Goal: Information Seeking & Learning: Learn about a topic

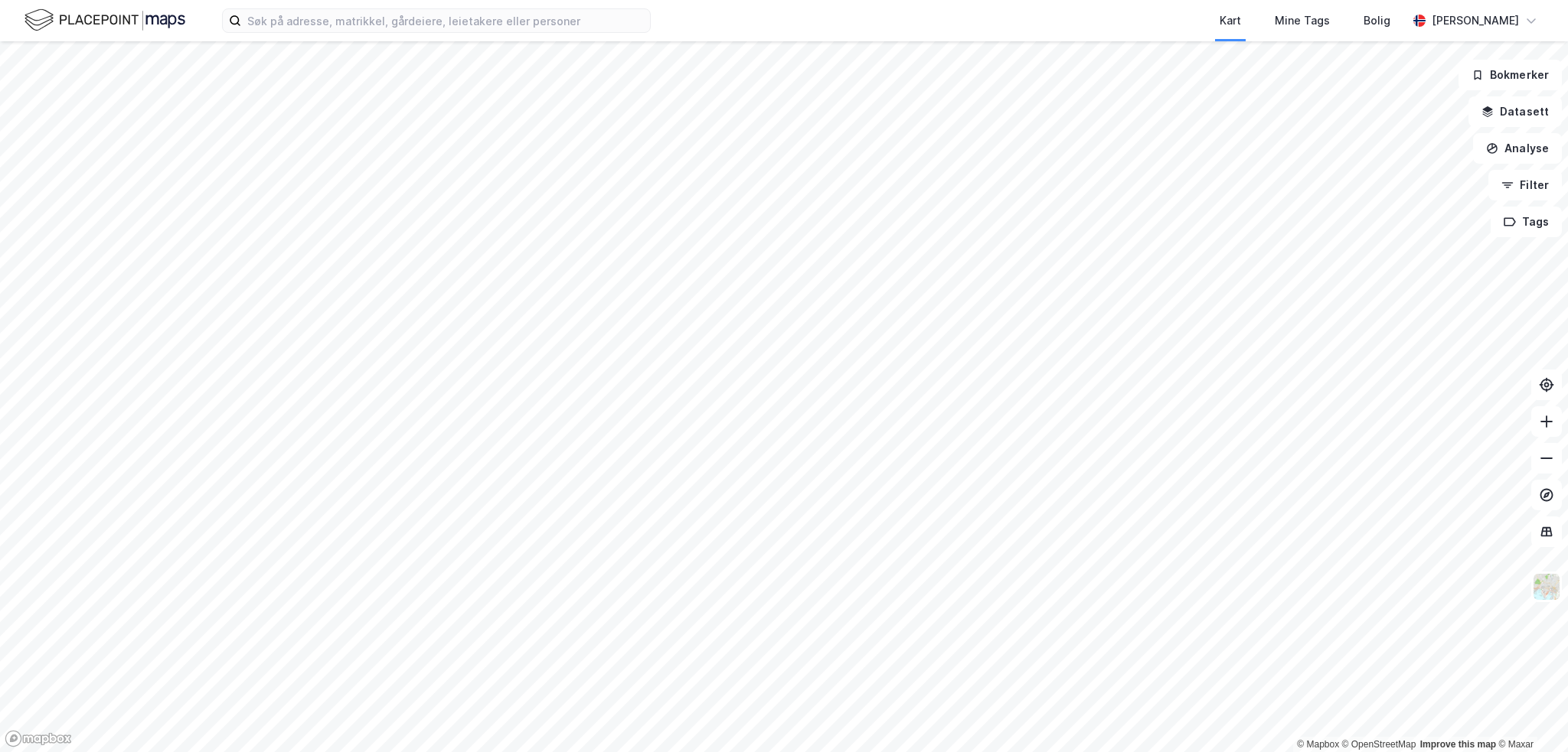
click at [359, 752] on html "Kart Mine Tags Bolig [PERSON_NAME] © Mapbox © OpenStreetMap Improve this map © …" at bounding box center [784, 376] width 1568 height 752
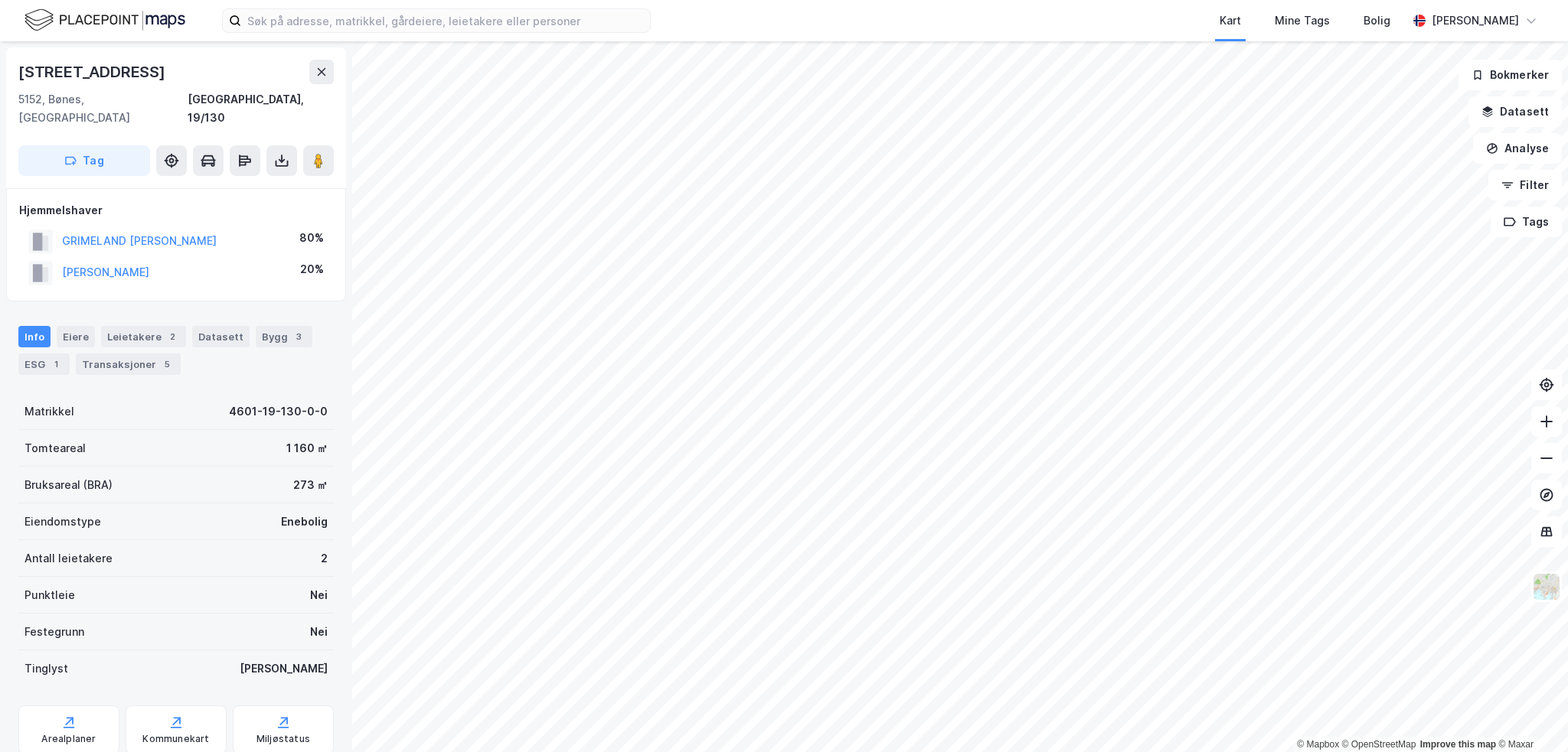
click at [88, 79] on div "[STREET_ADDRESS]" at bounding box center [93, 72] width 150 height 25
copy div "[STREET_ADDRESS]"
click at [275, 153] on icon at bounding box center [281, 160] width 15 height 15
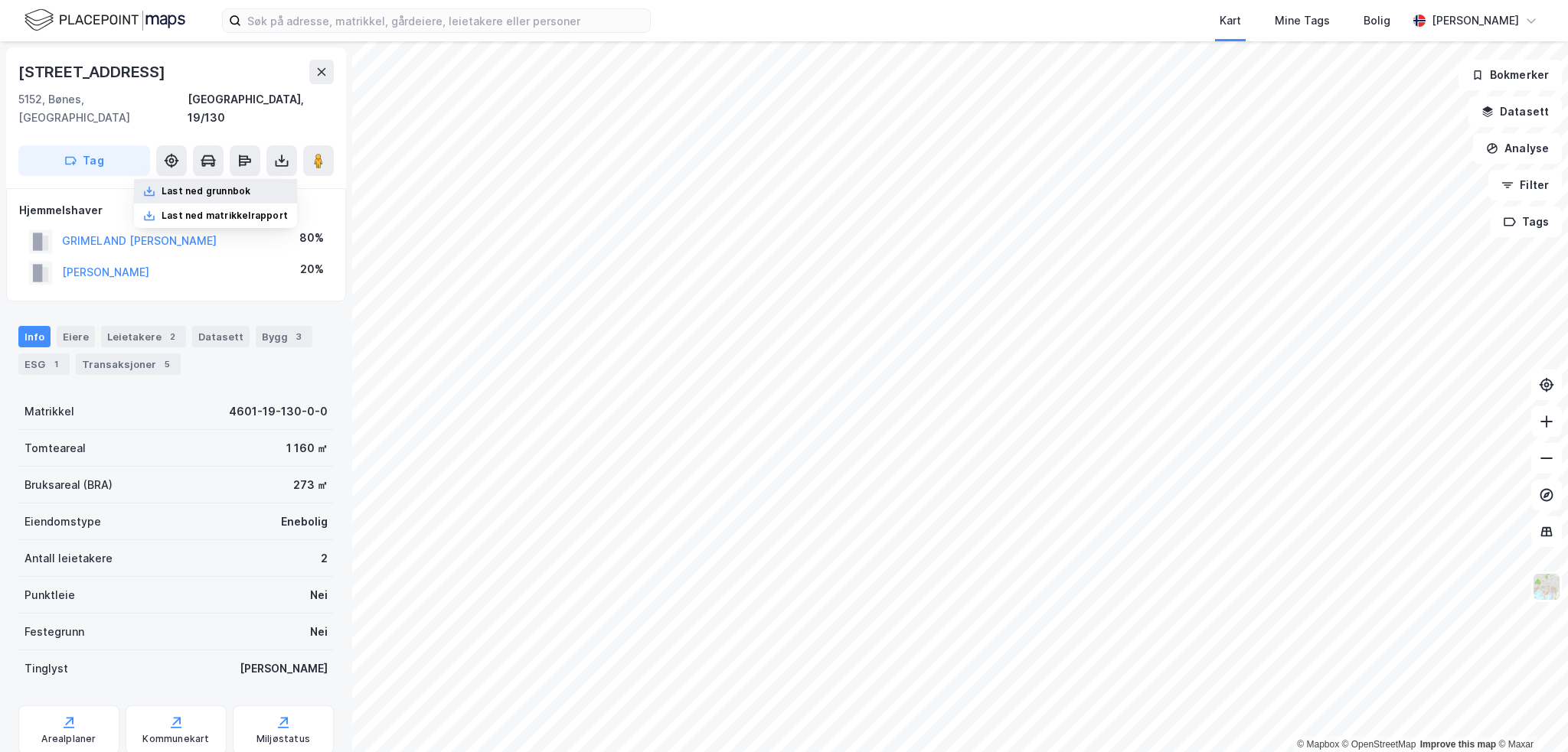
click at [267, 179] on div "Last ned grunnbok" at bounding box center [215, 191] width 163 height 25
click at [0, 0] on button "GRIMELAND [PERSON_NAME]" at bounding box center [0, 0] width 0 height 0
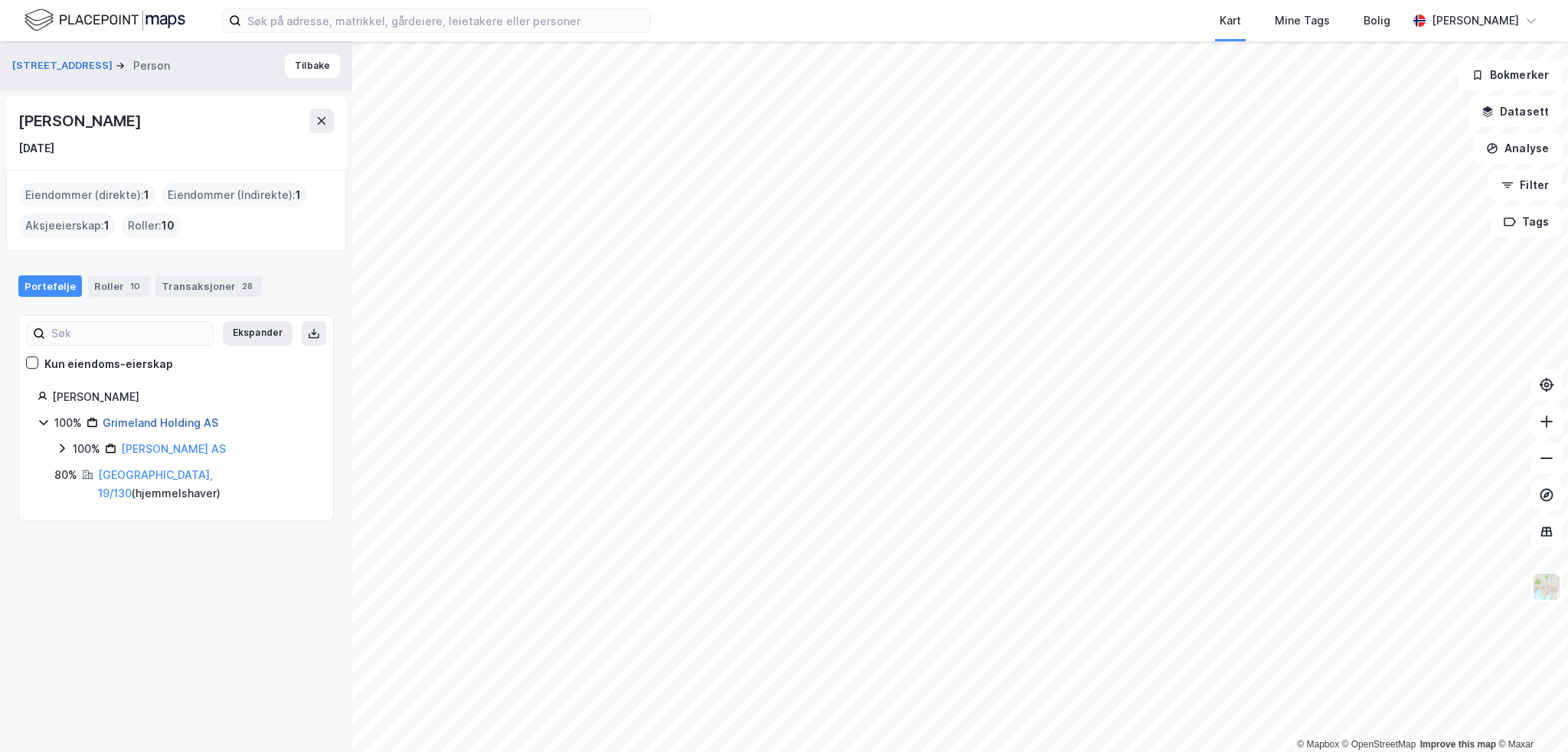
click at [130, 422] on link "Grimeland Holding AS" at bounding box center [161, 422] width 116 height 13
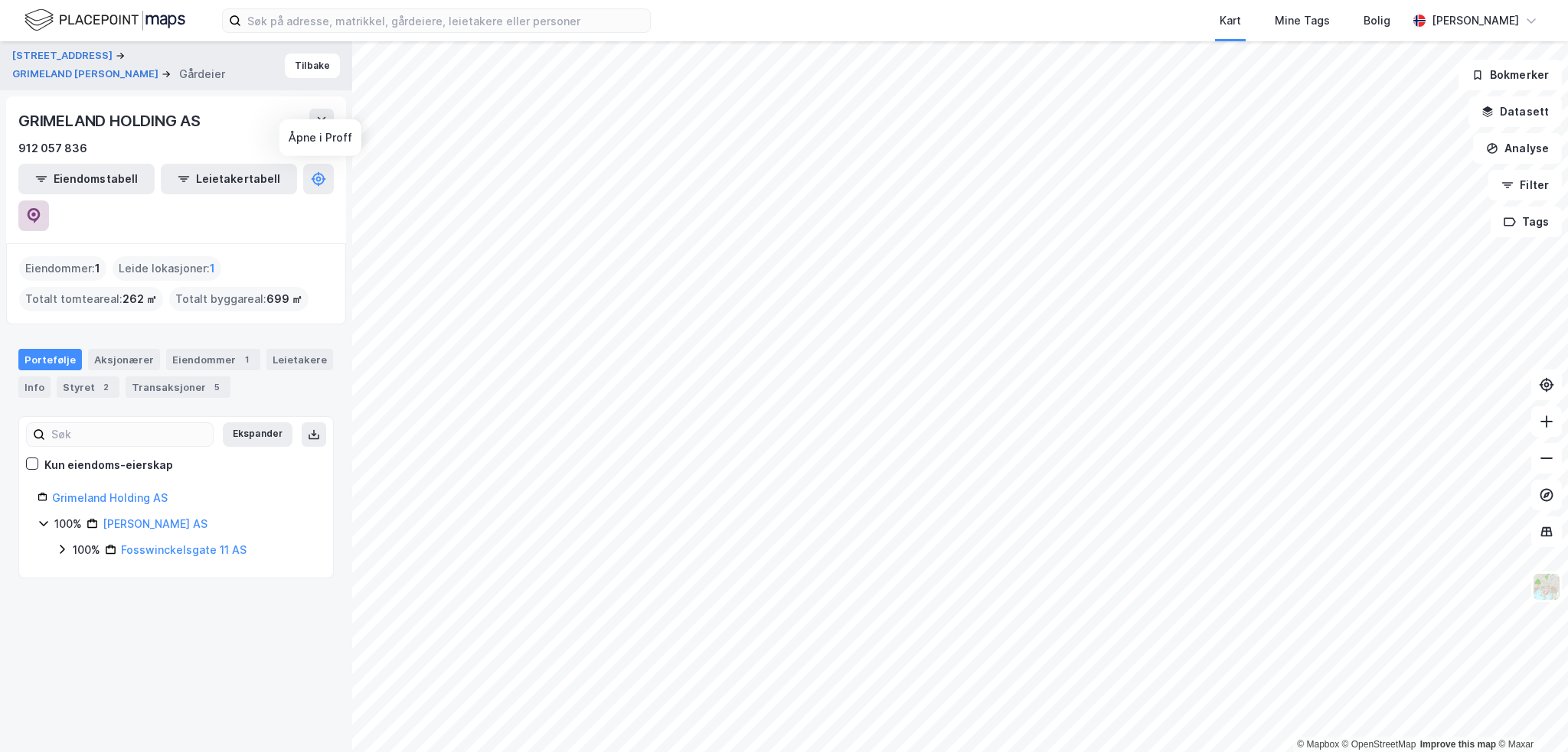
click at [41, 208] on icon at bounding box center [33, 215] width 15 height 15
click at [91, 376] on div "Styret 2" at bounding box center [88, 386] width 63 height 21
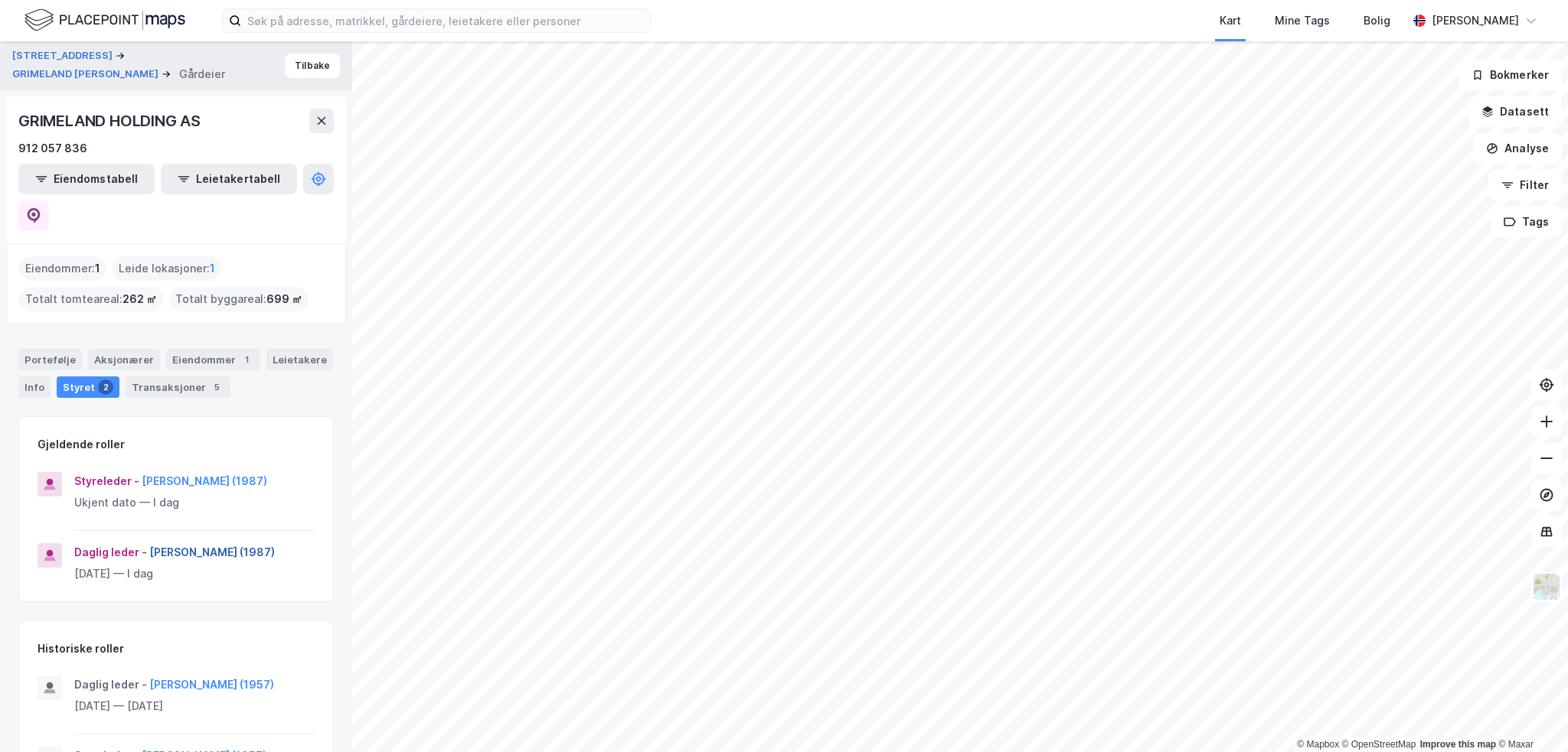
click at [0, 0] on button "[PERSON_NAME] (1987)" at bounding box center [0, 0] width 0 height 0
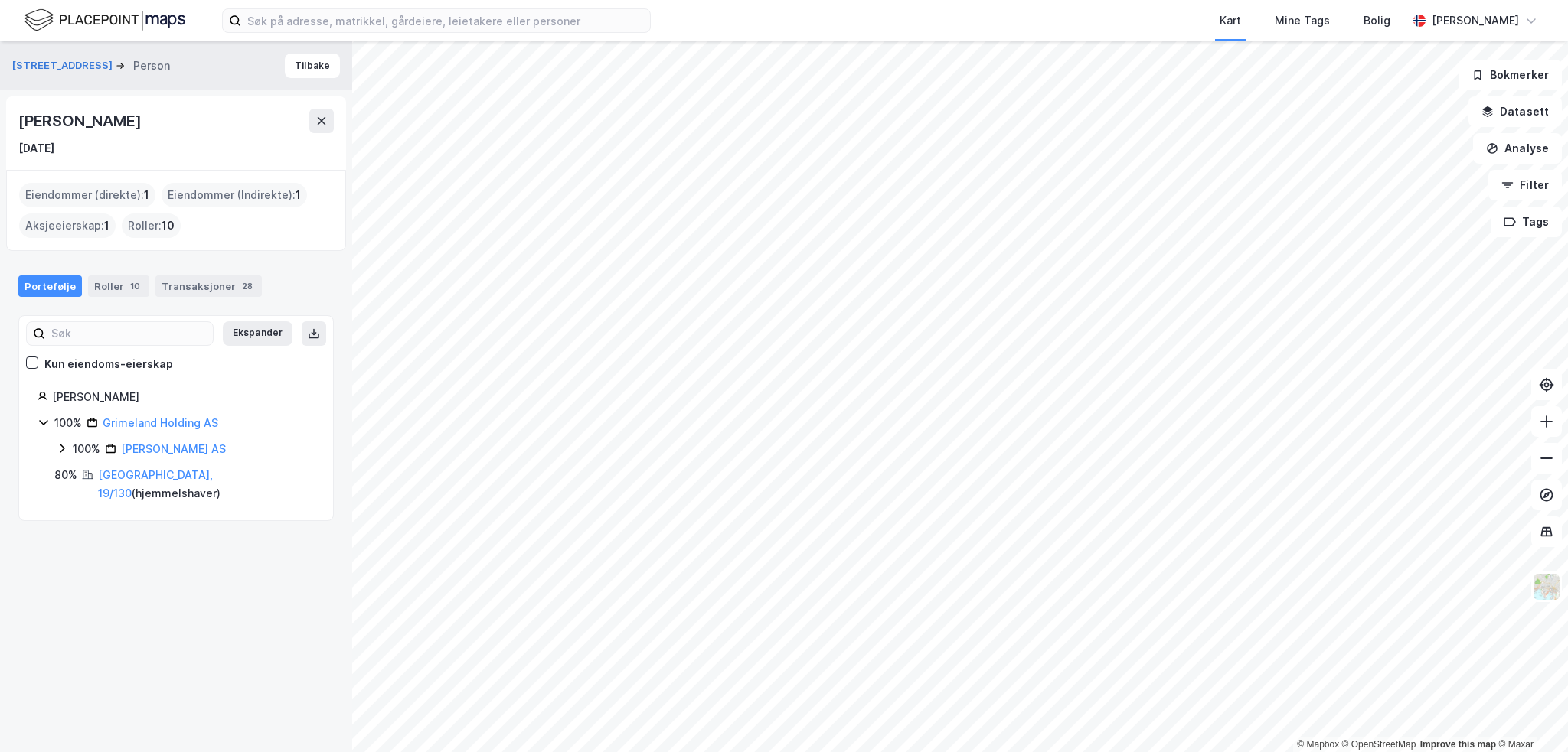
click at [144, 109] on div "[PERSON_NAME]" at bounding box center [81, 121] width 126 height 25
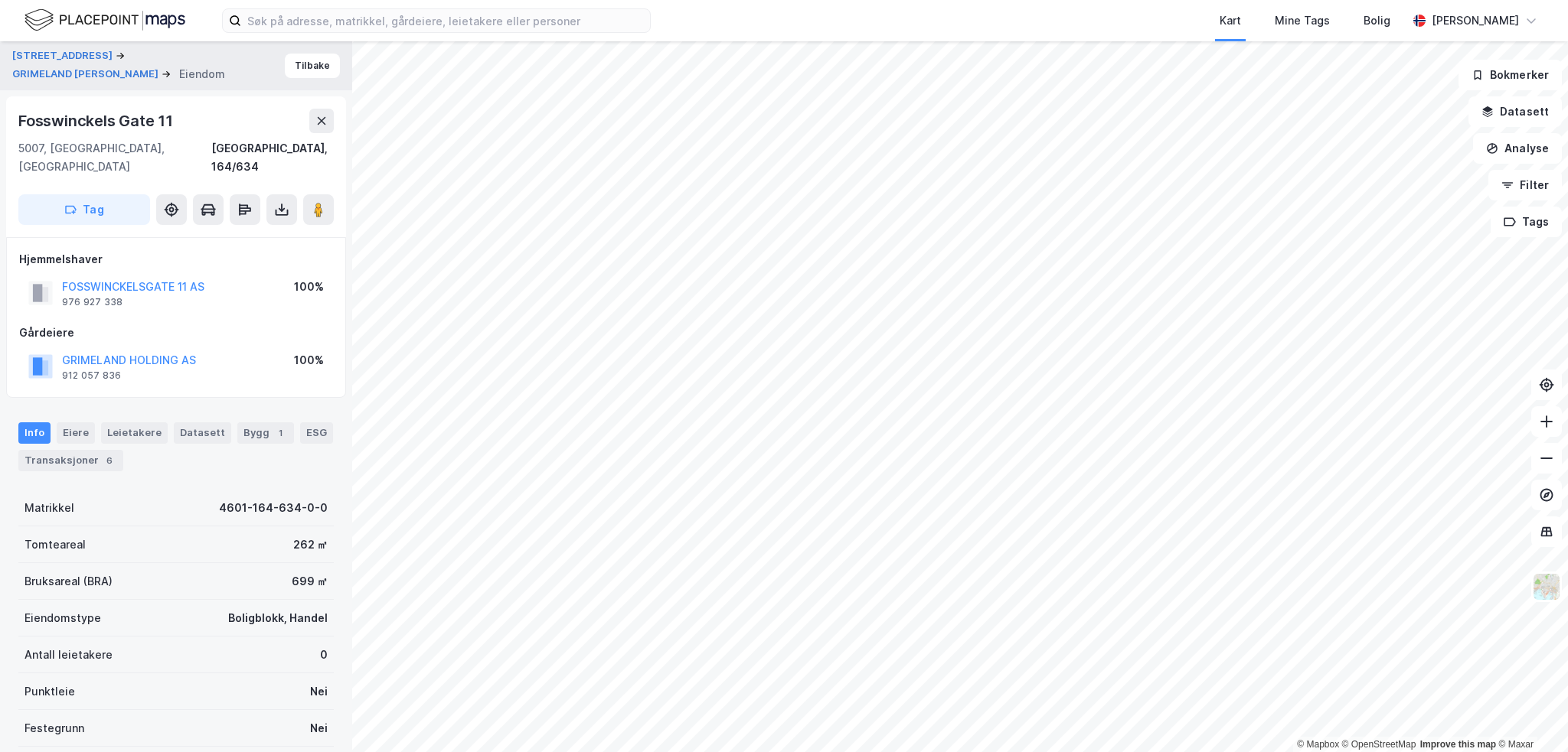
click at [87, 116] on div "Fosswinckels Gate 11" at bounding box center [97, 121] width 158 height 25
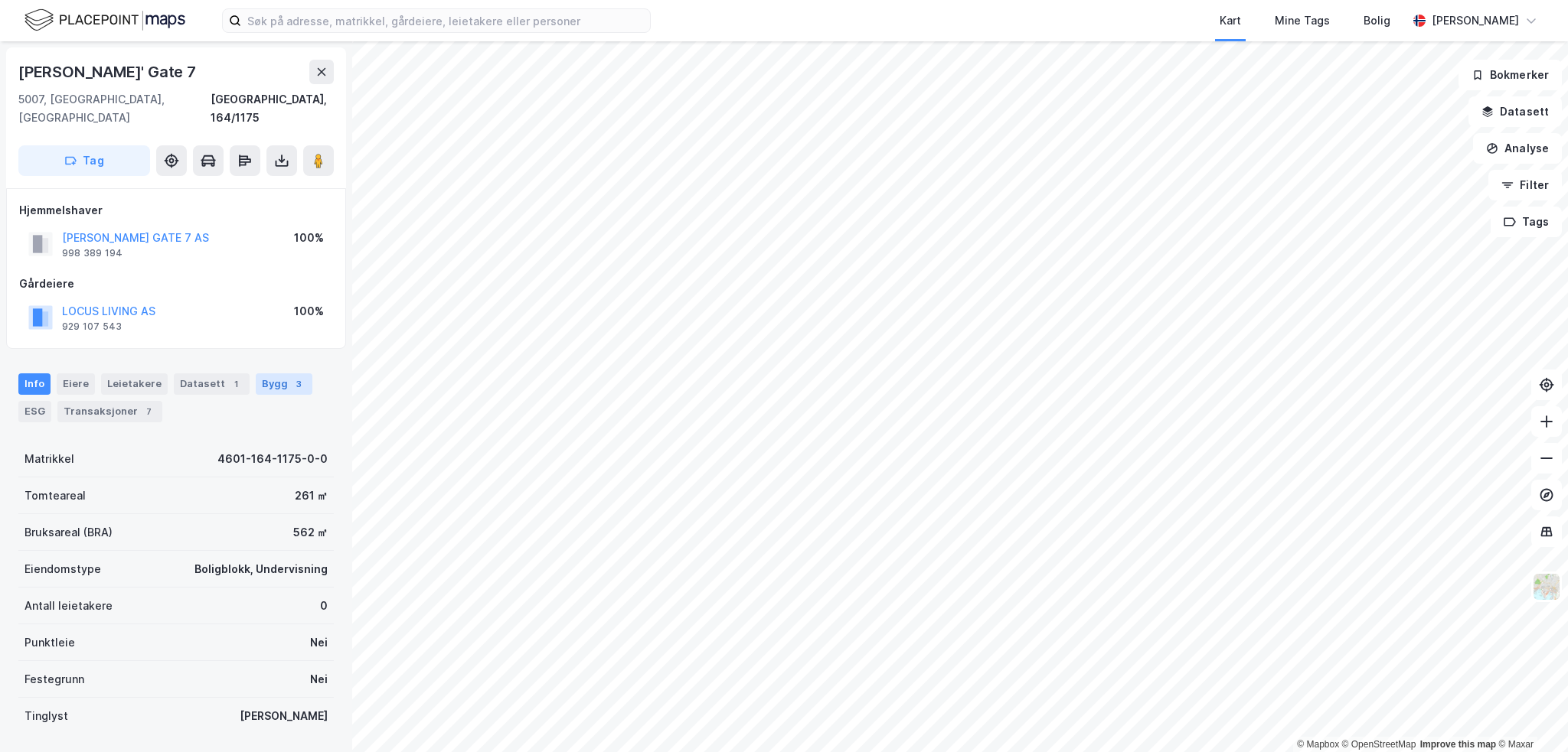
click at [269, 374] on div "Bygg 3" at bounding box center [284, 383] width 57 height 21
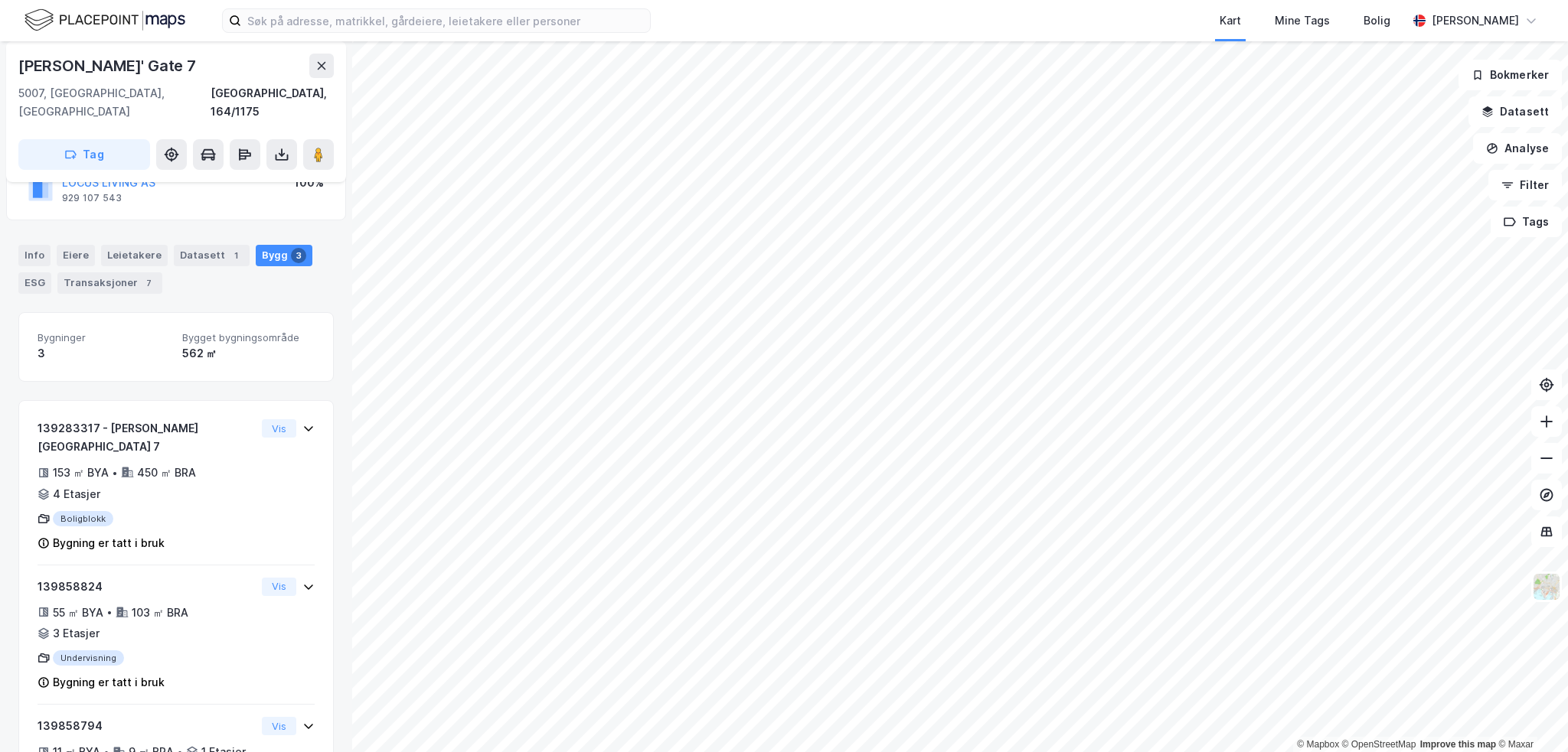
scroll to position [162, 0]
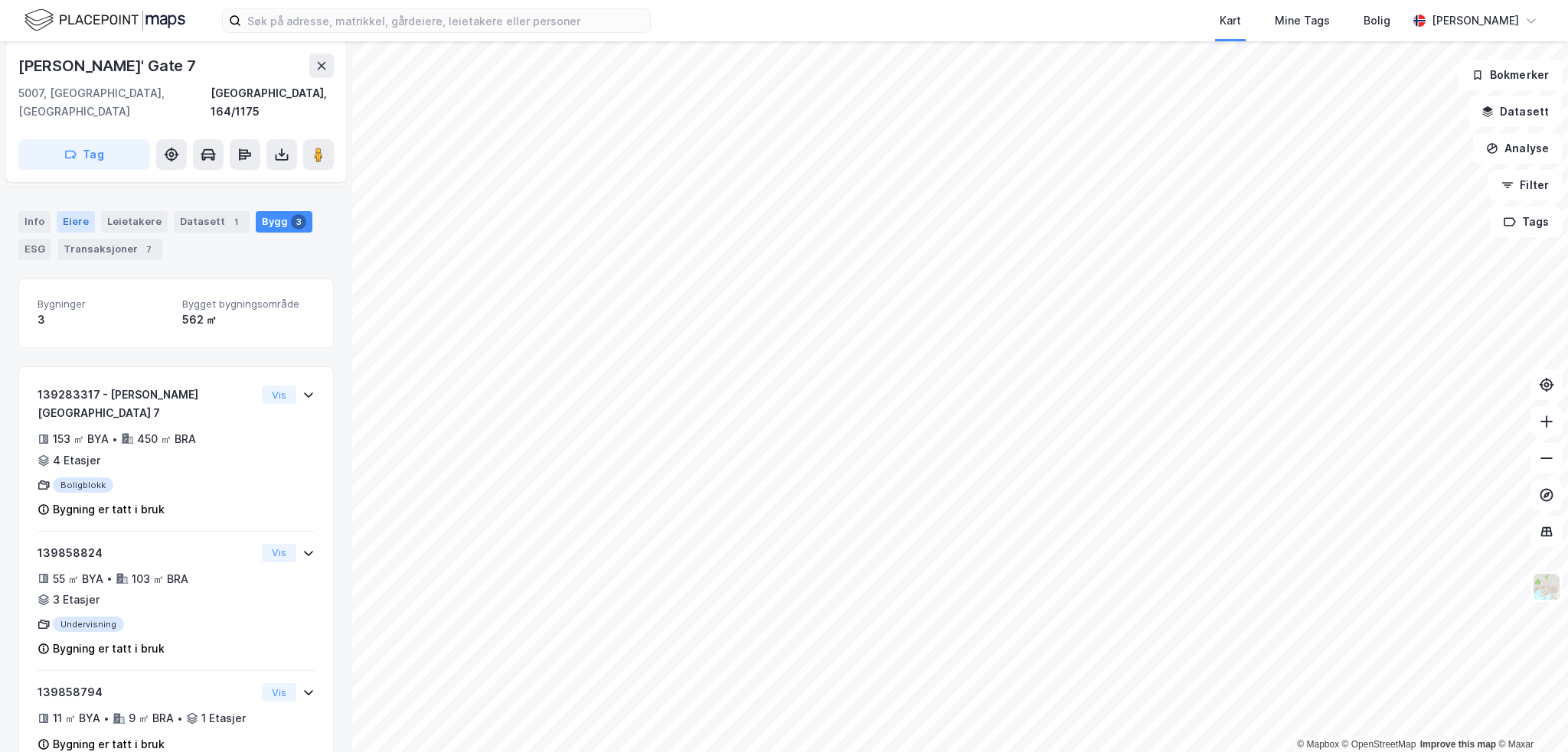
click at [63, 212] on div "Eiere" at bounding box center [76, 222] width 38 height 21
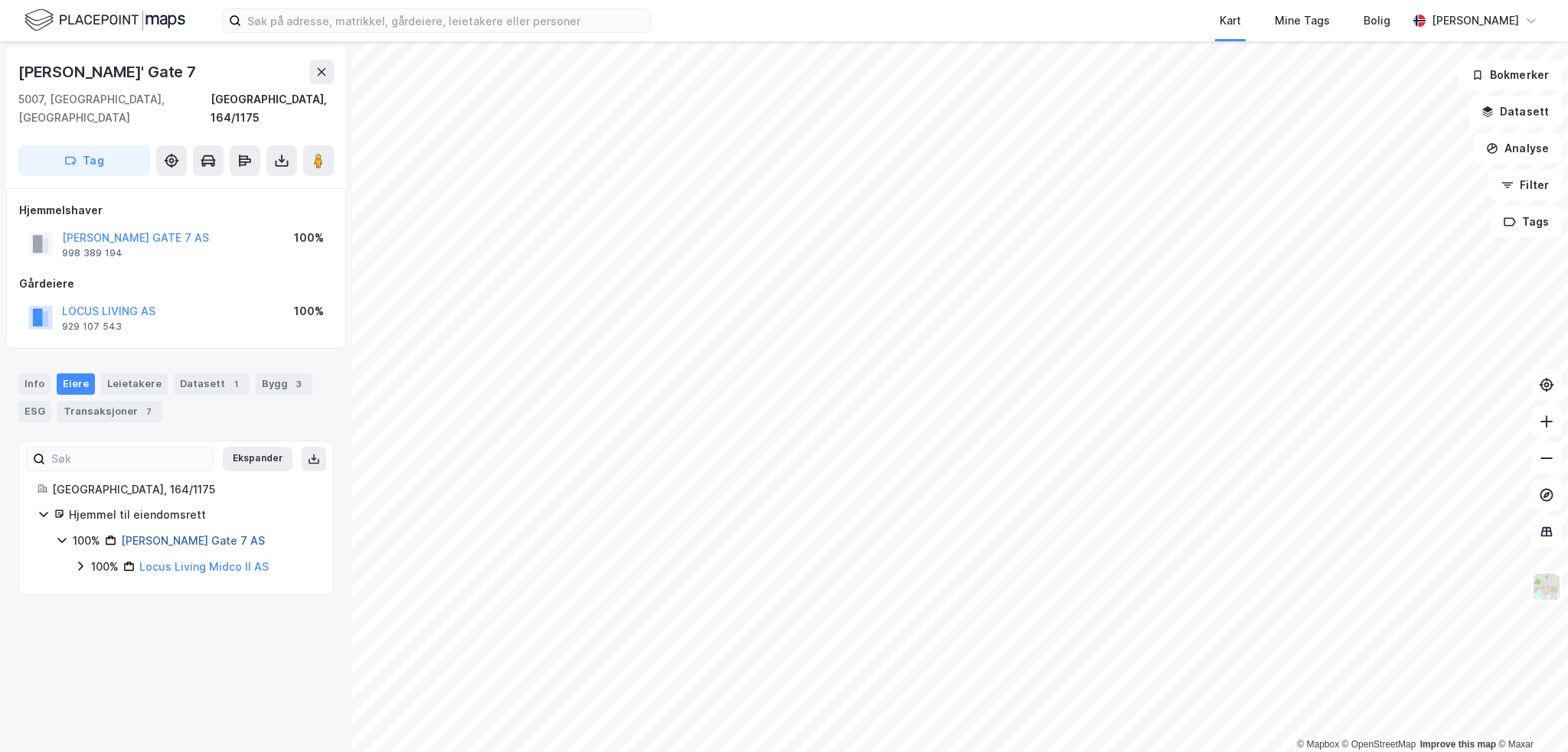
click at [207, 534] on link "[PERSON_NAME] Gate 7 AS" at bounding box center [193, 540] width 144 height 13
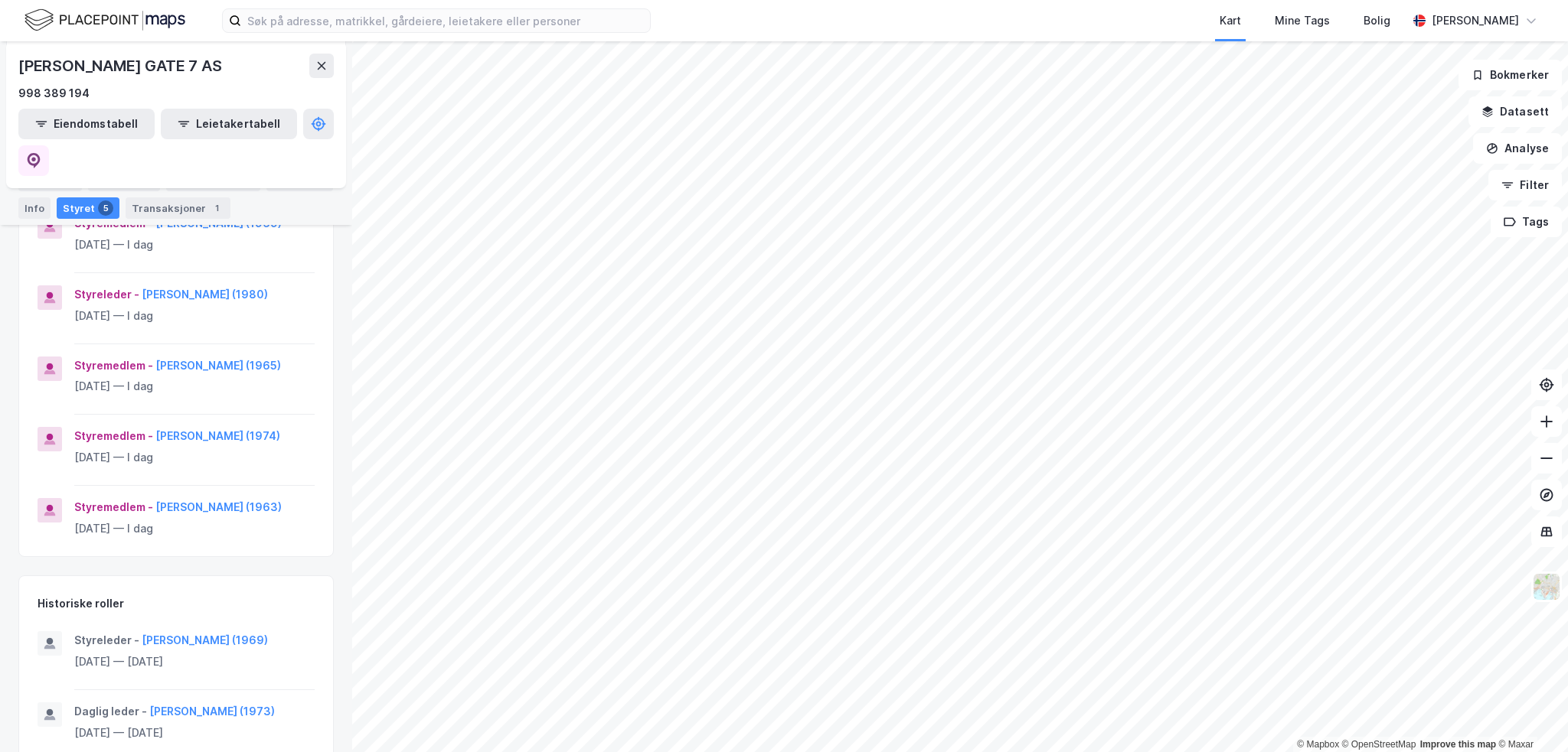
scroll to position [260, 0]
click at [0, 0] on button "[PERSON_NAME] (1973)" at bounding box center [0, 0] width 0 height 0
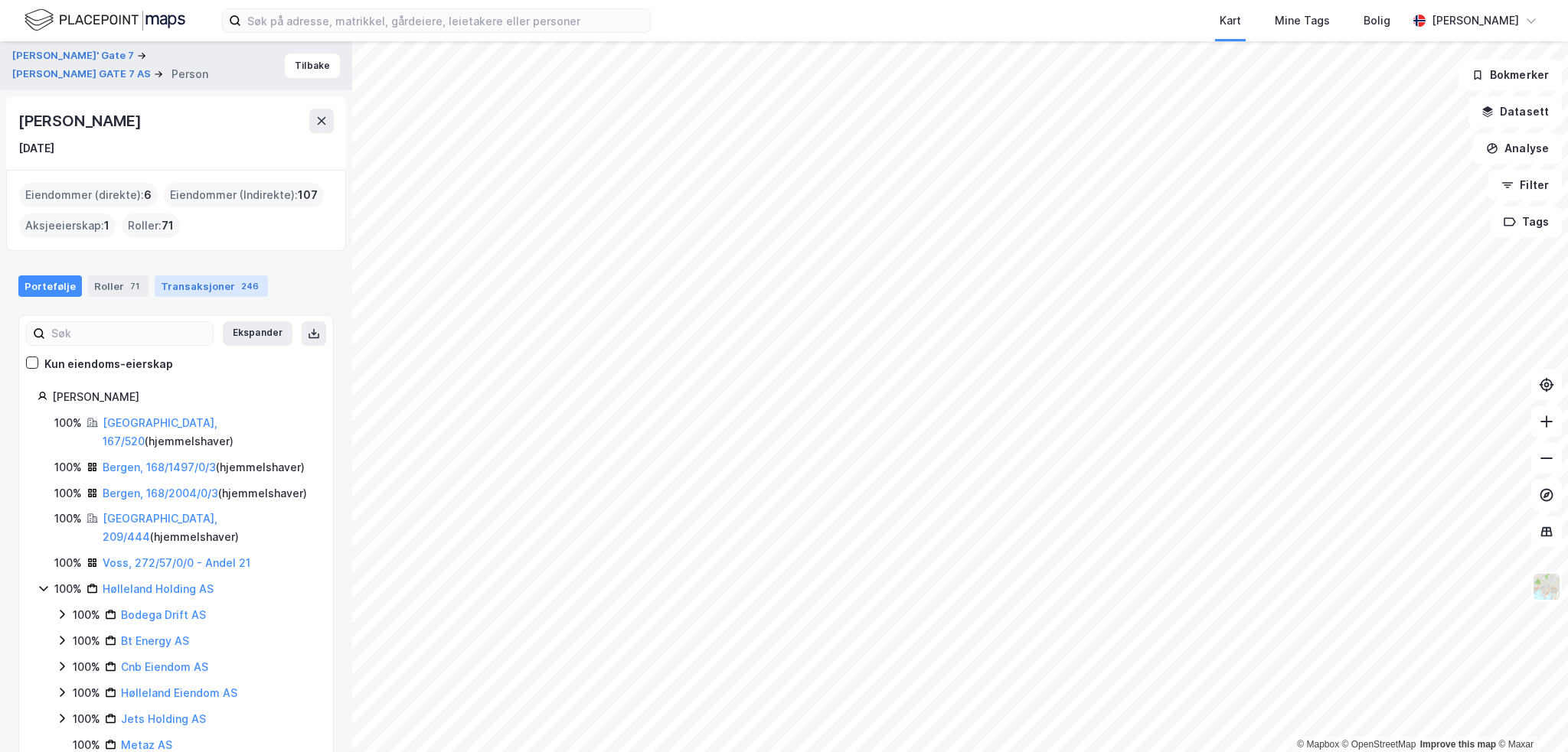
click at [215, 281] on div "Transaksjoner 246" at bounding box center [211, 286] width 113 height 21
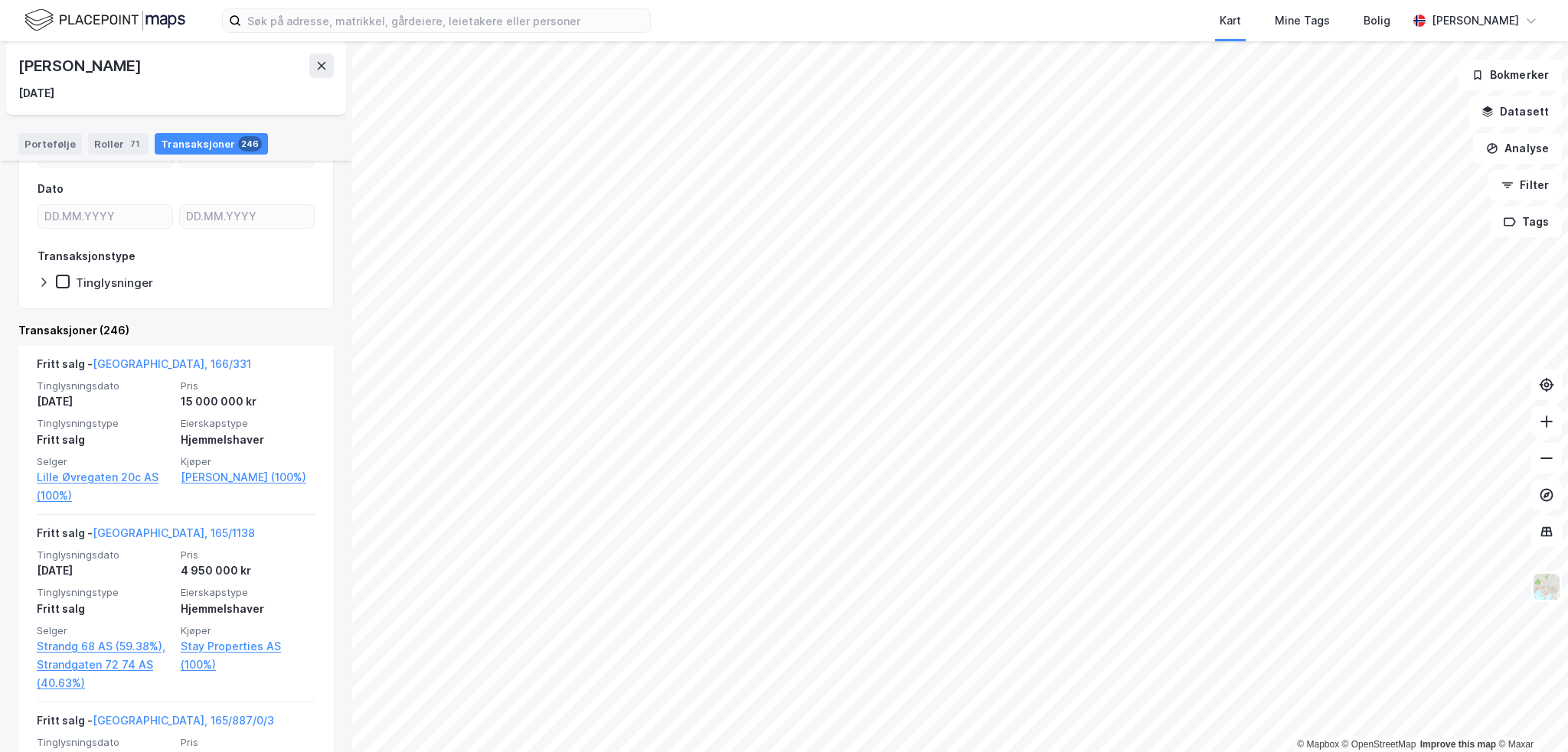
scroll to position [230, 0]
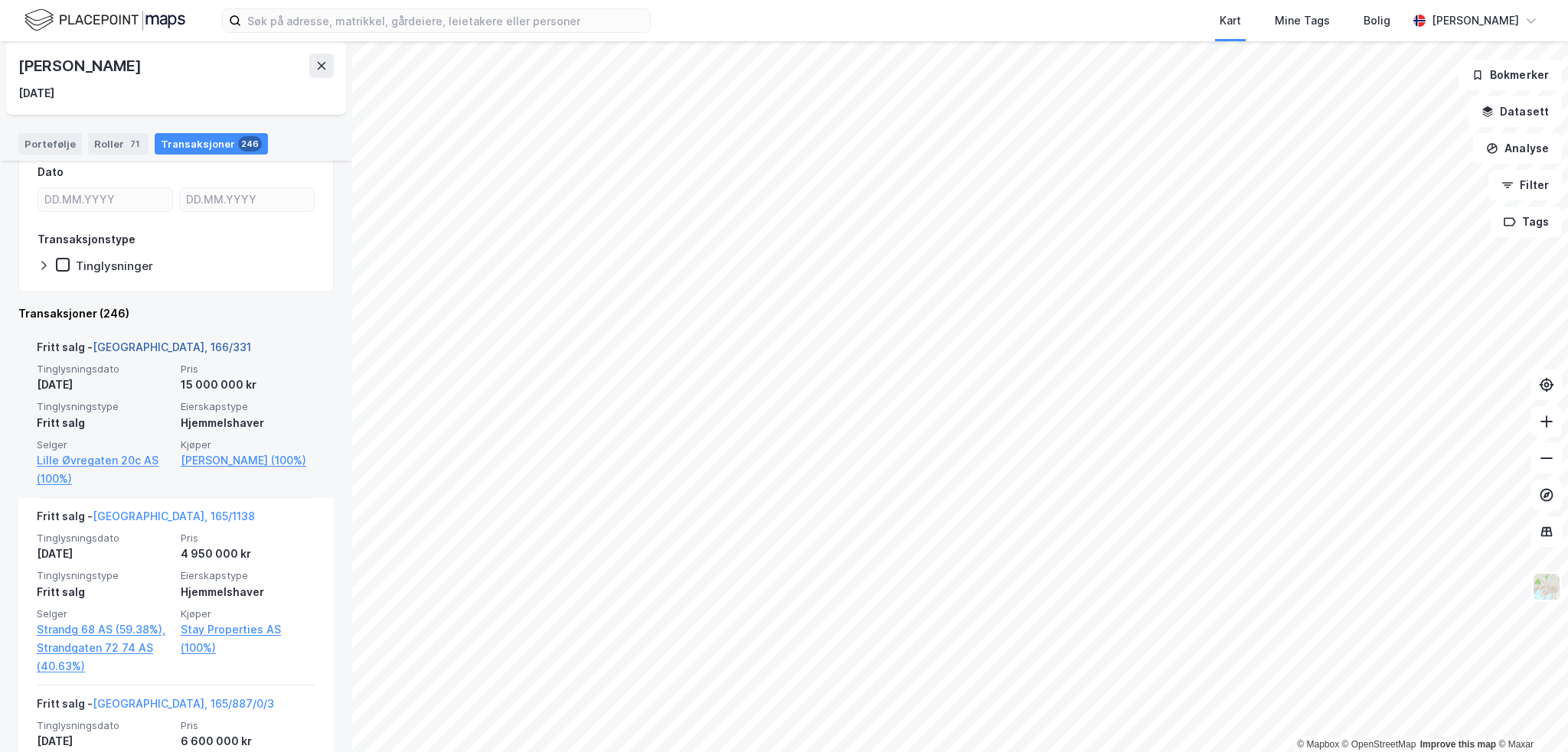
click at [162, 347] on link "[GEOGRAPHIC_DATA], 166/331" at bounding box center [172, 347] width 159 height 13
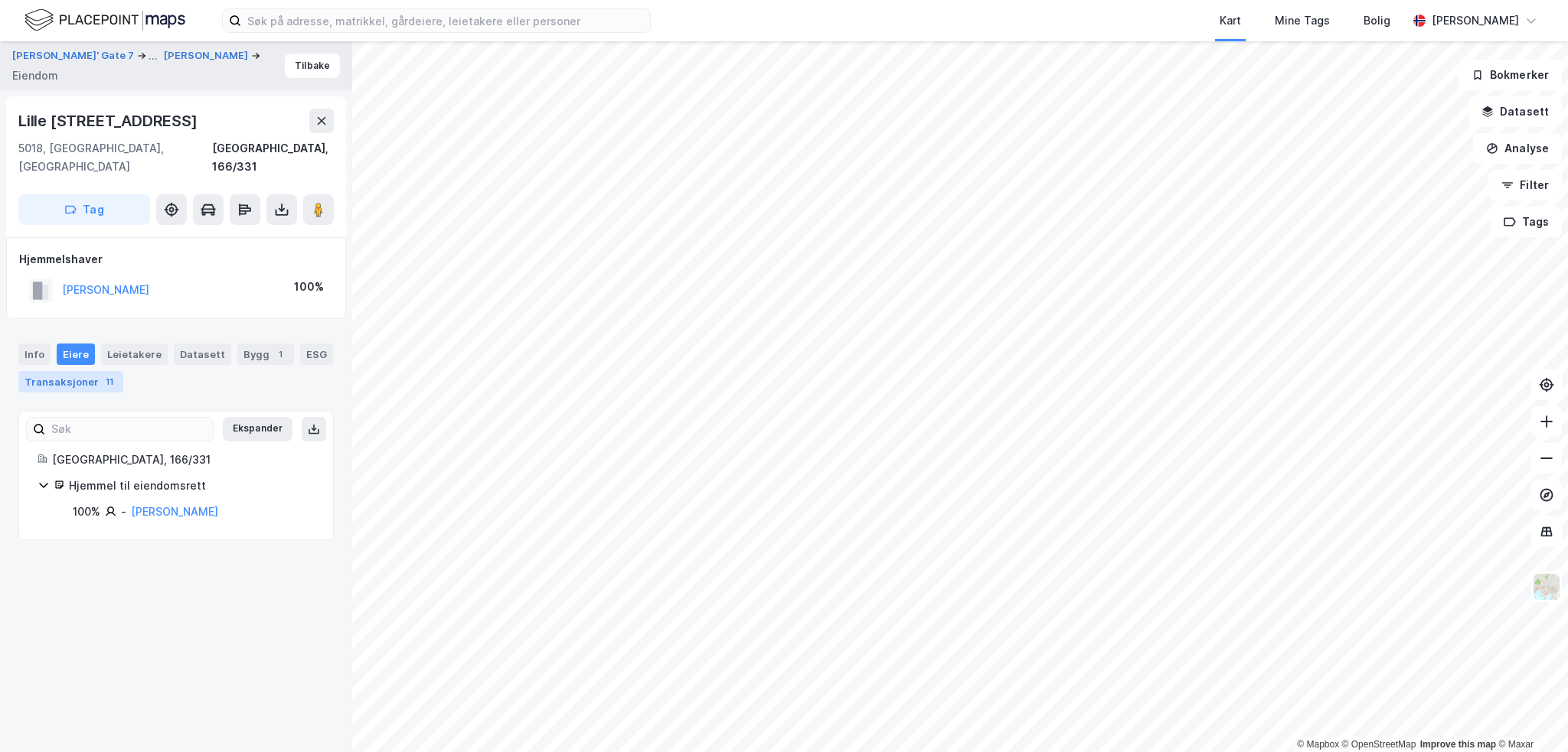
click at [87, 372] on div "Transaksjoner 11" at bounding box center [70, 381] width 105 height 21
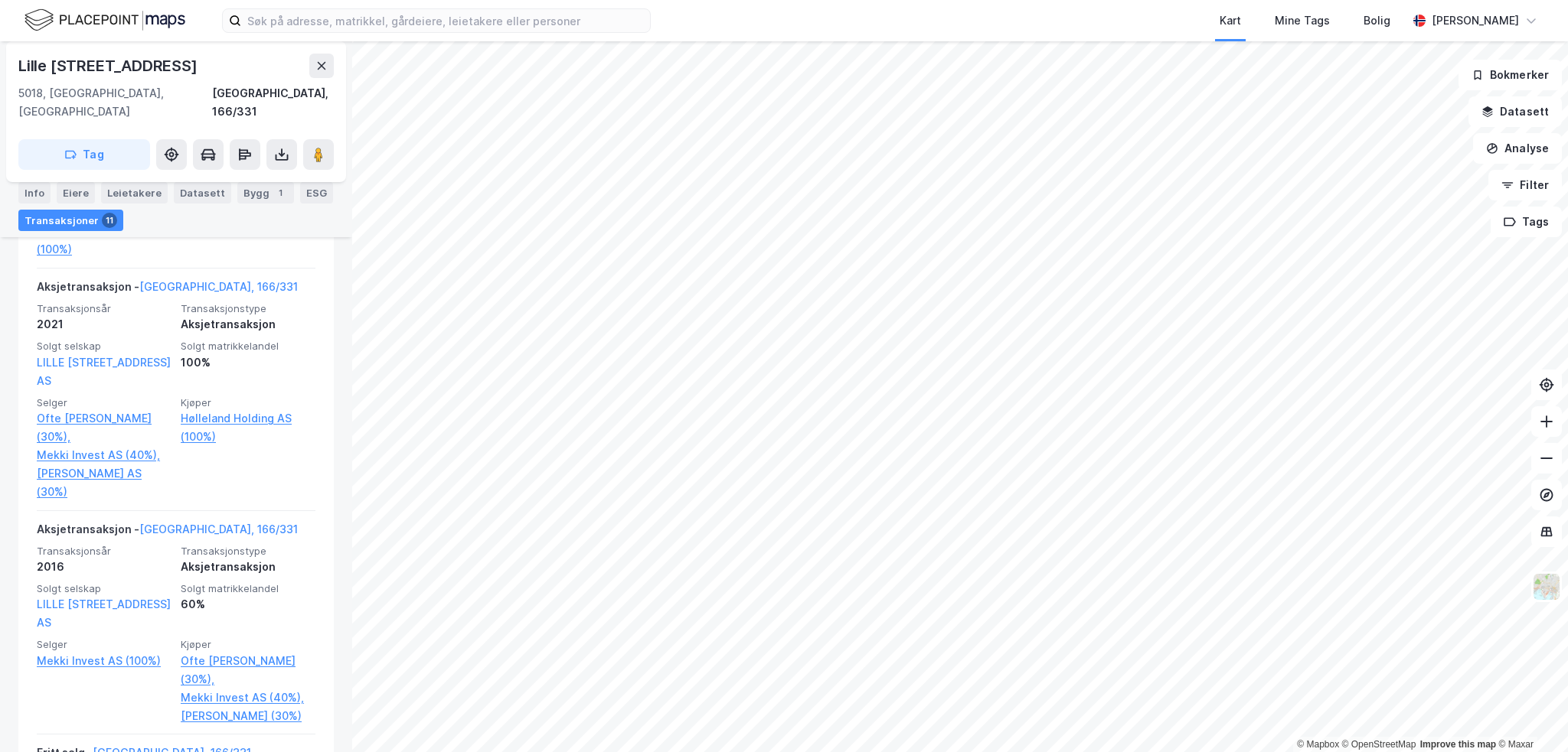
scroll to position [765, 0]
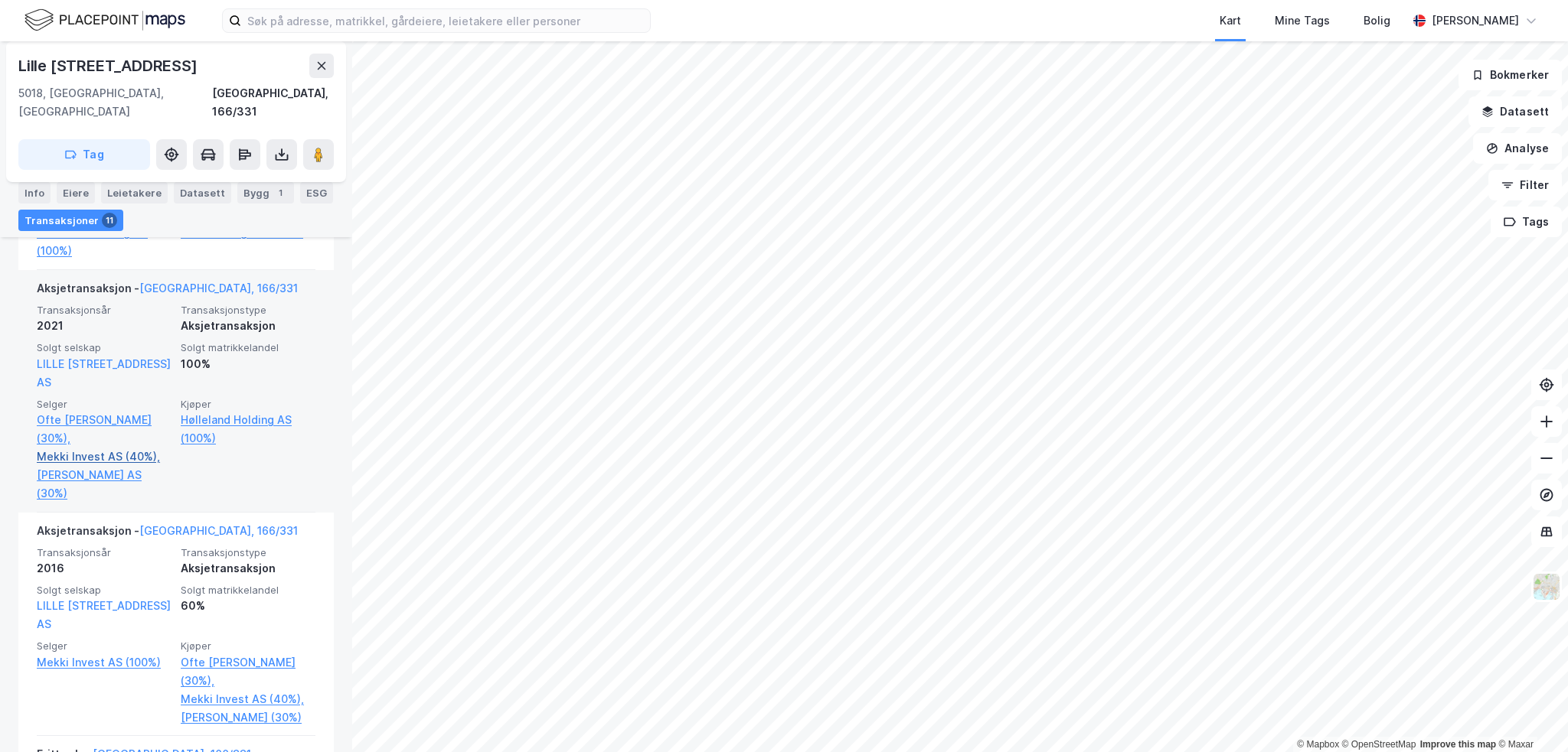
click at [153, 447] on link "Mekki Invest AS (40%)," at bounding box center [104, 456] width 135 height 18
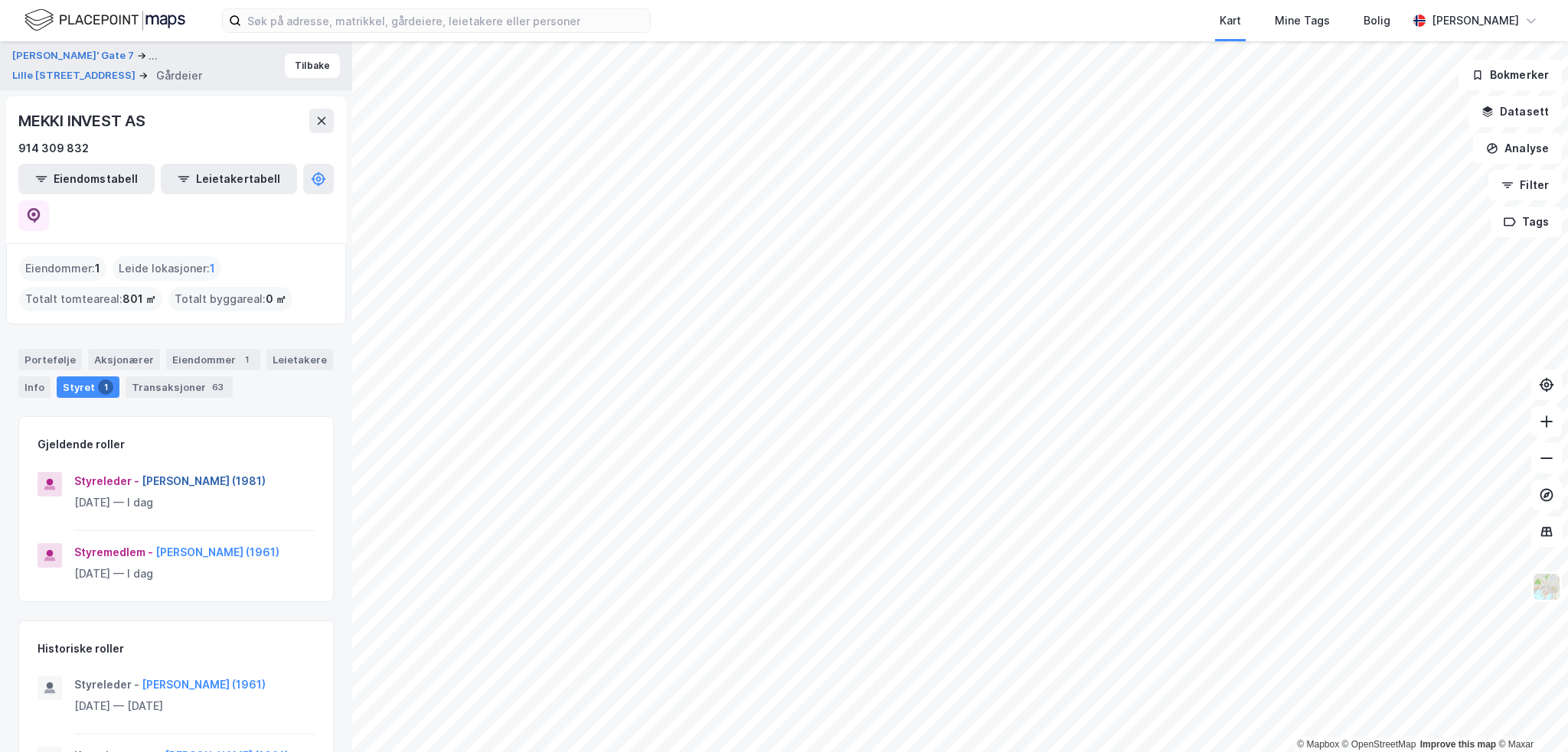
click at [0, 0] on button "[PERSON_NAME] (1981)" at bounding box center [0, 0] width 0 height 0
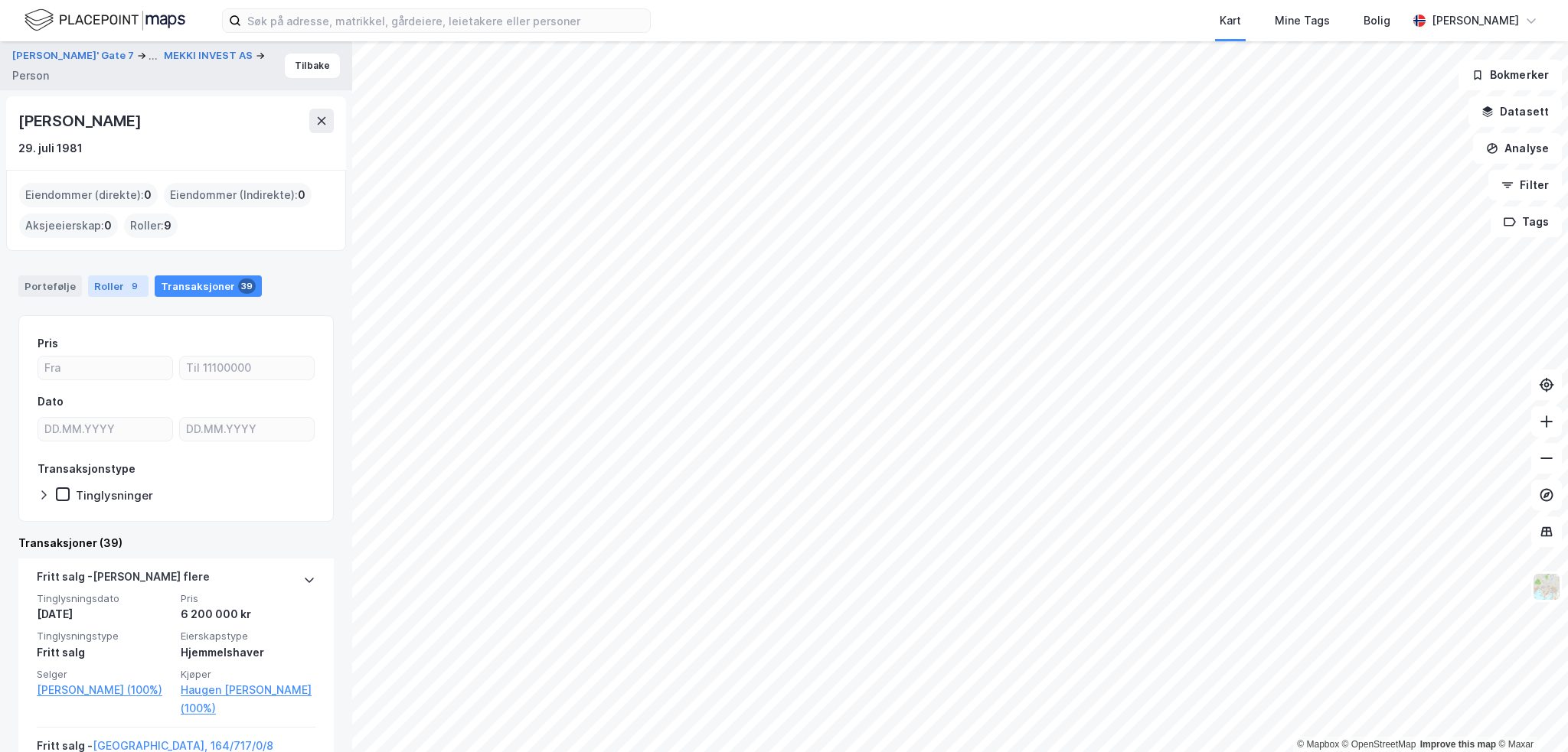
click at [127, 288] on div "9" at bounding box center [134, 286] width 15 height 15
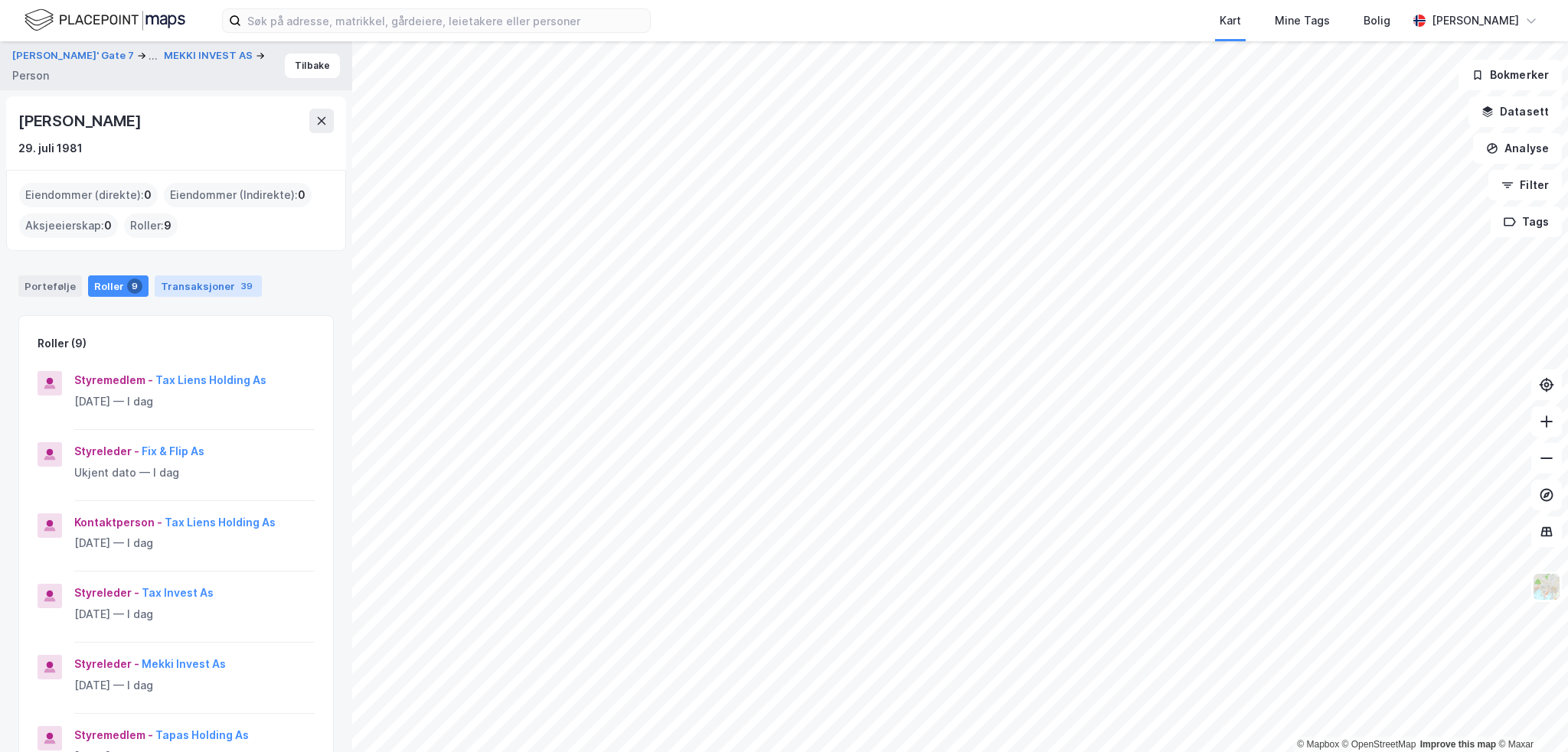
click at [238, 281] on div "39" at bounding box center [247, 286] width 18 height 15
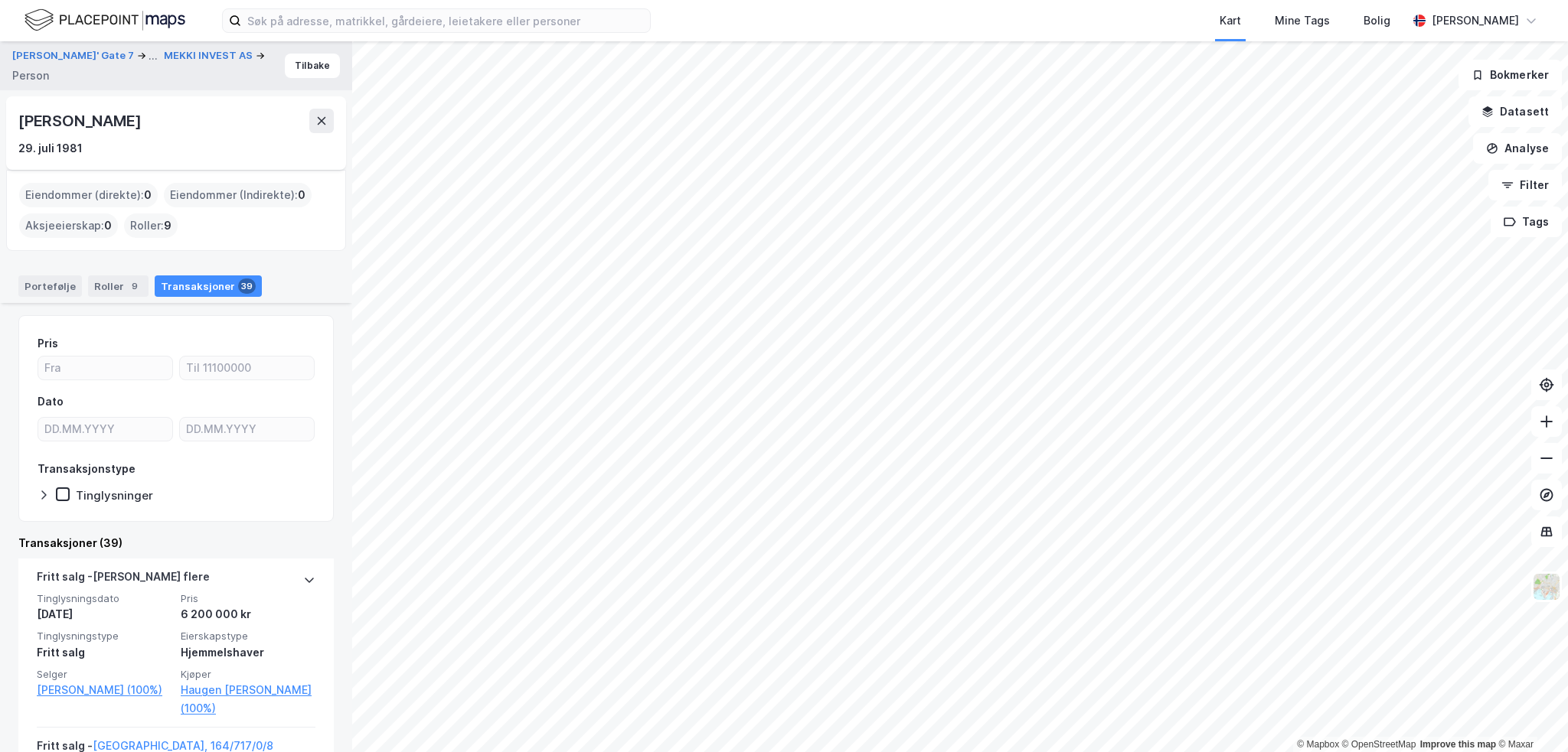
scroll to position [382, 0]
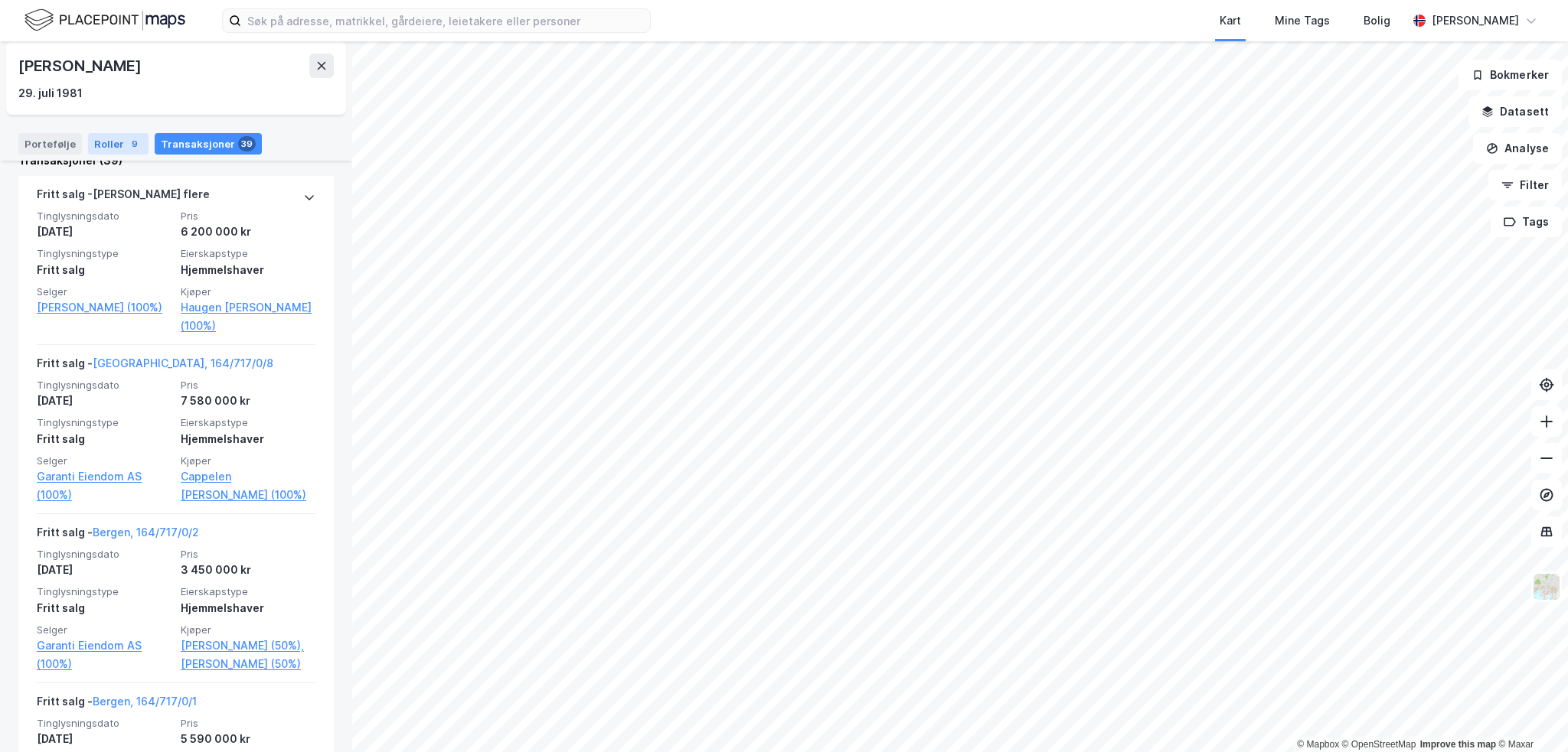
click at [122, 136] on div "Roller 9" at bounding box center [118, 143] width 61 height 21
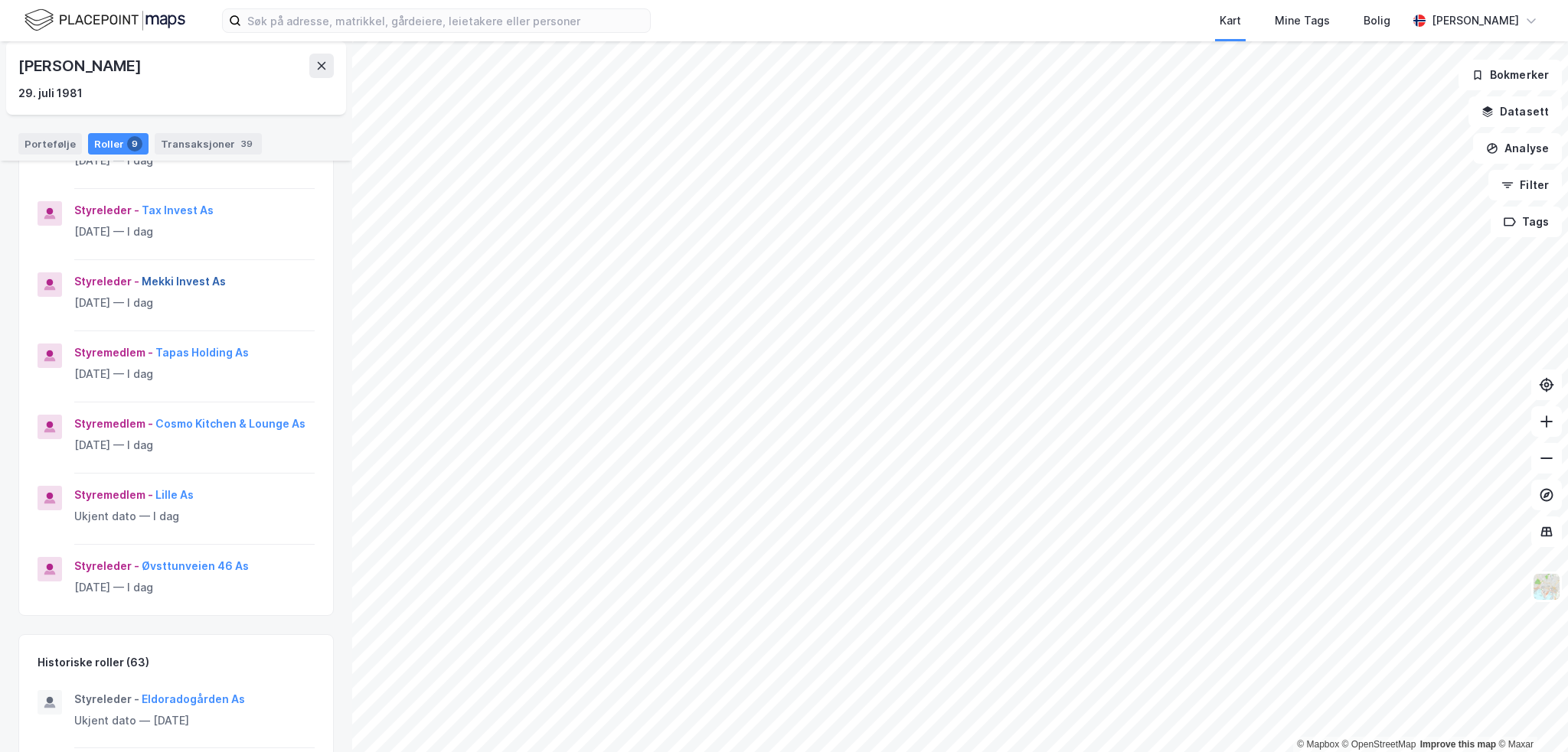
click at [0, 0] on button "Mekki Invest As" at bounding box center [0, 0] width 0 height 0
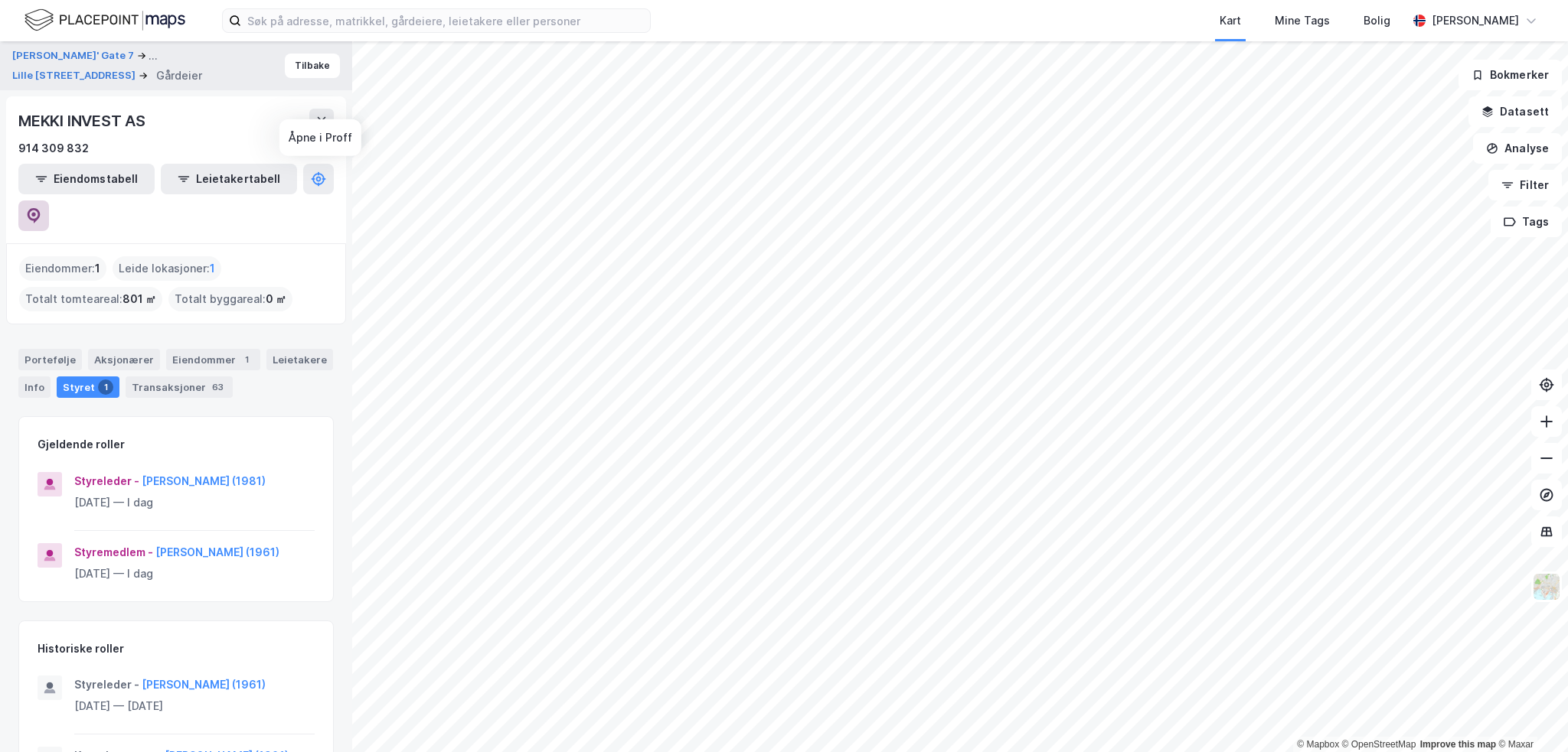
click at [41, 208] on icon at bounding box center [33, 215] width 15 height 15
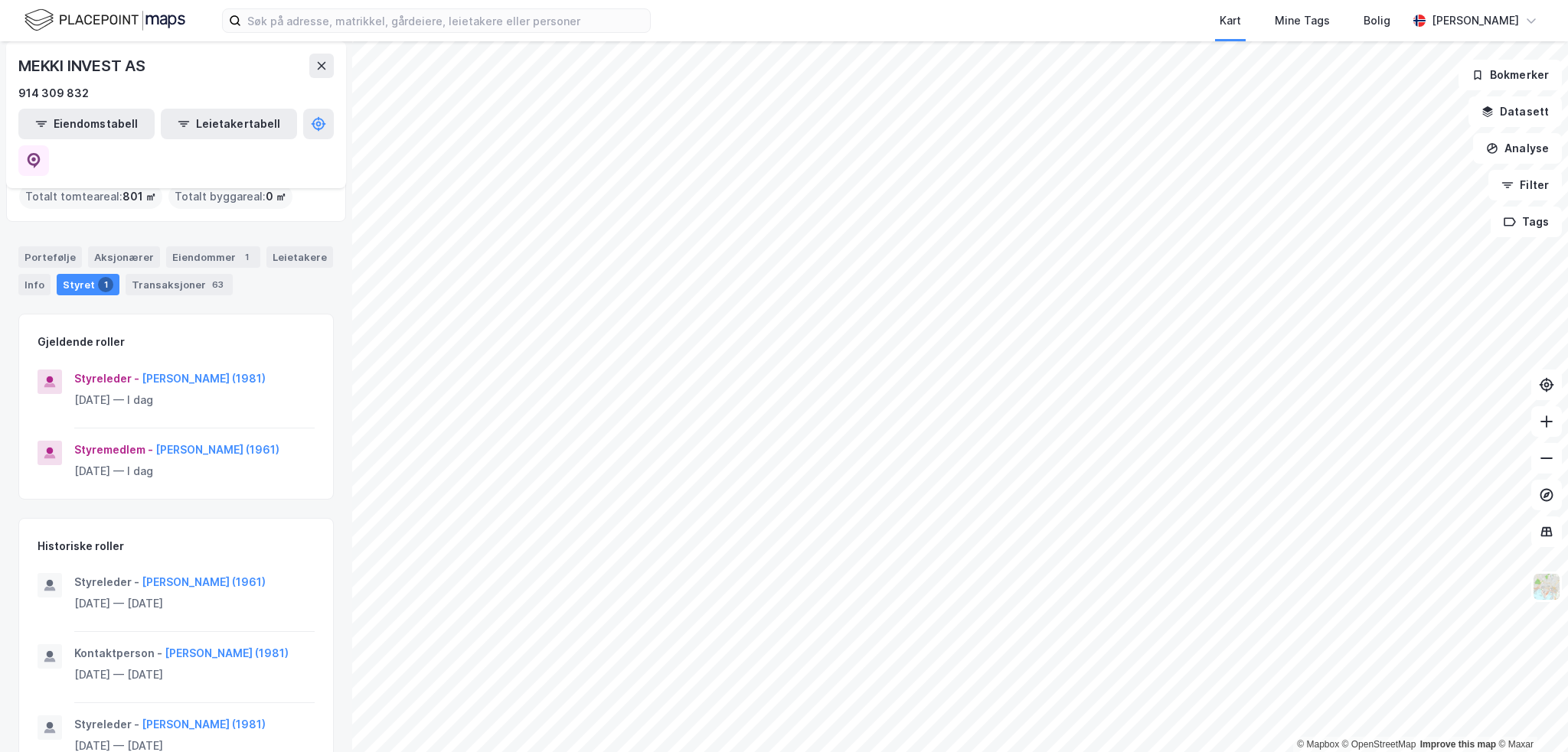
scroll to position [104, 0]
drag, startPoint x: 208, startPoint y: 241, endPoint x: 199, endPoint y: 238, distance: 9.5
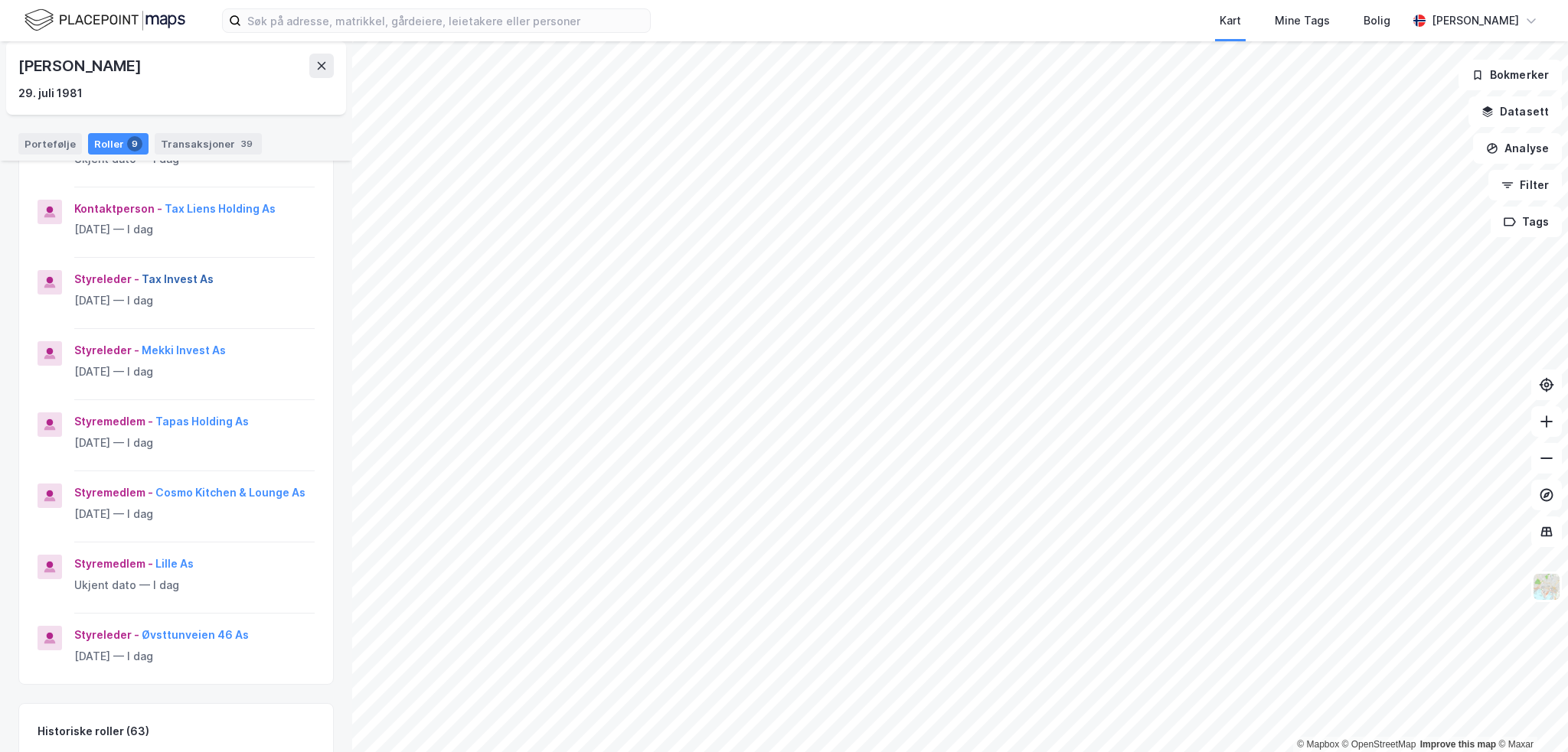
scroll to position [307, 0]
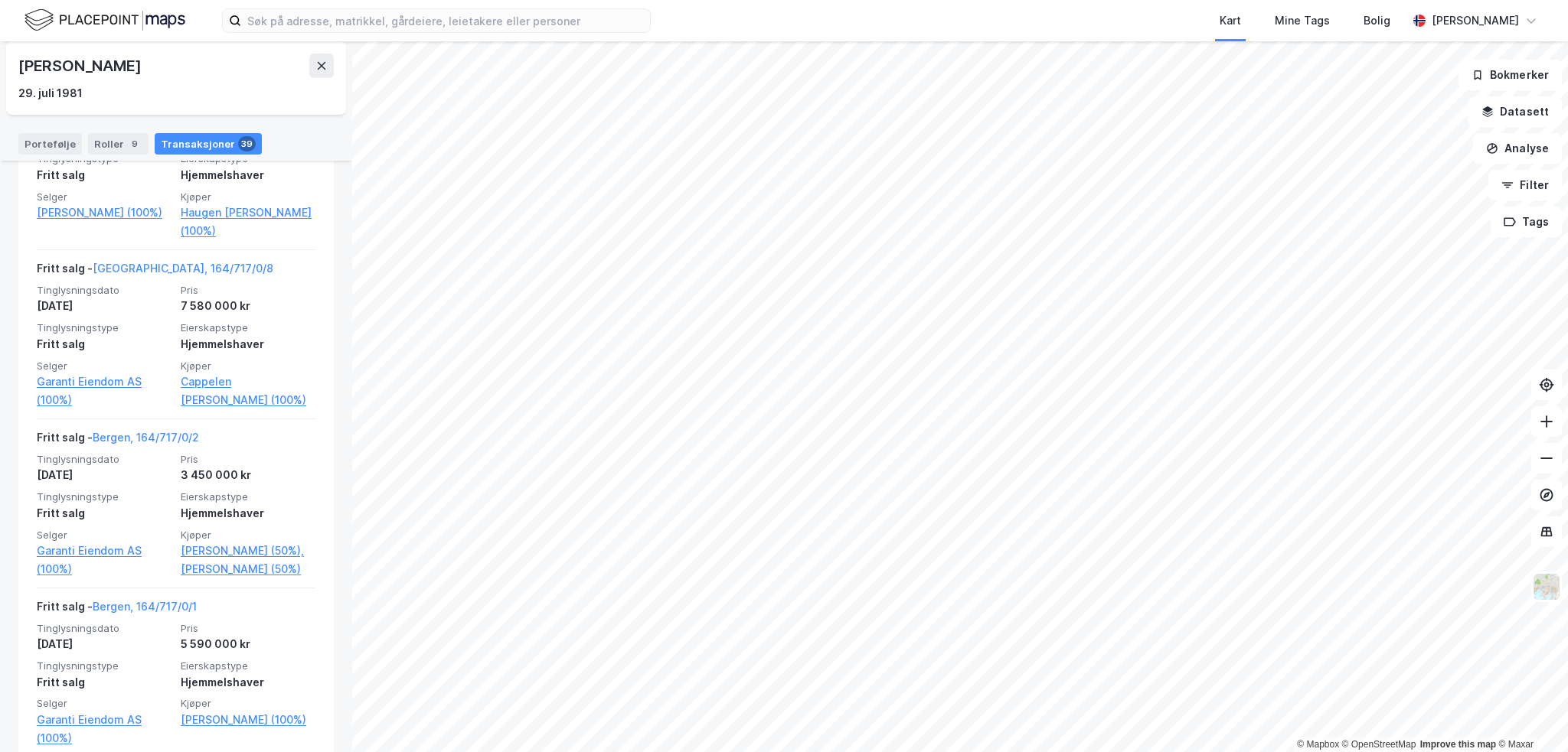
scroll to position [459, 0]
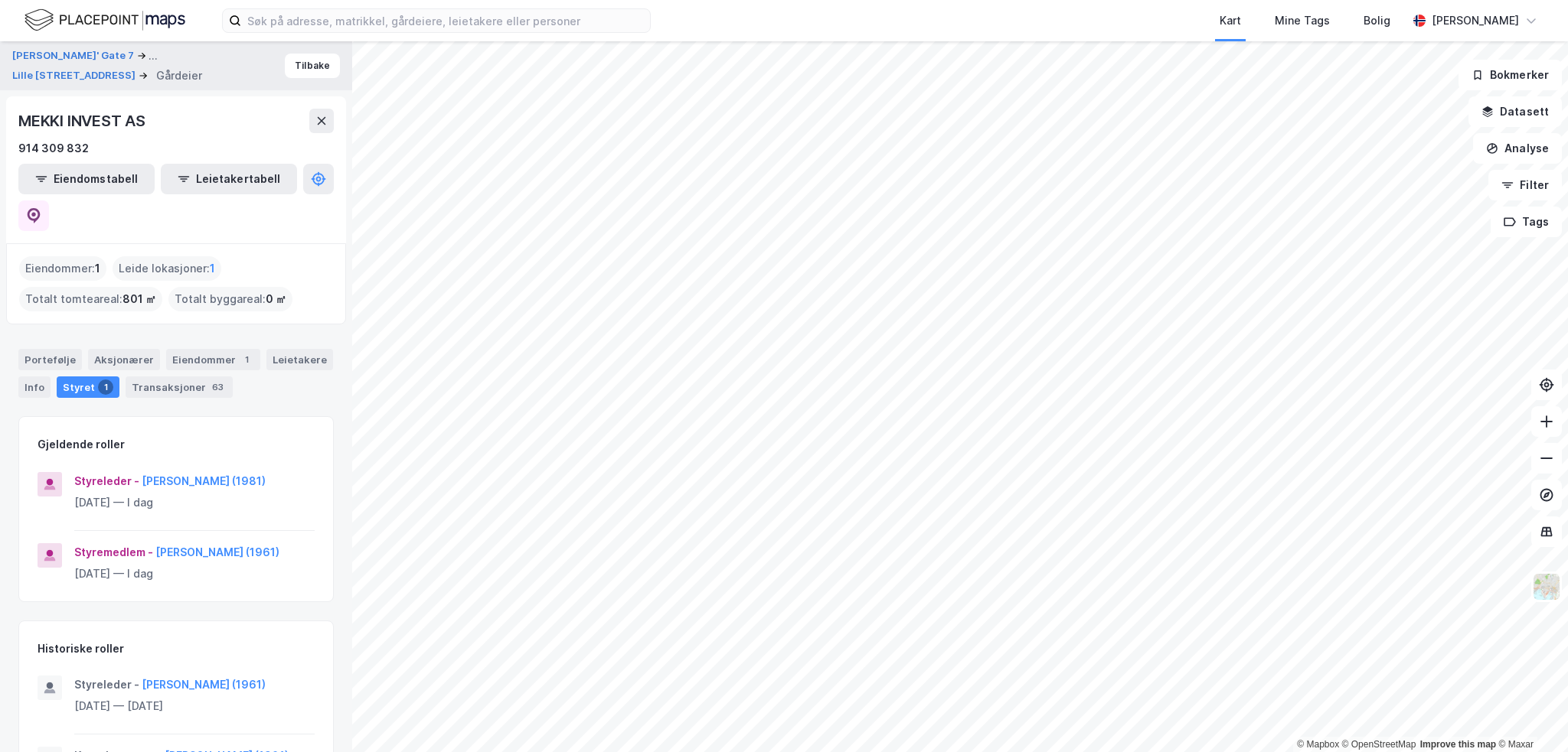
scroll to position [104, 0]
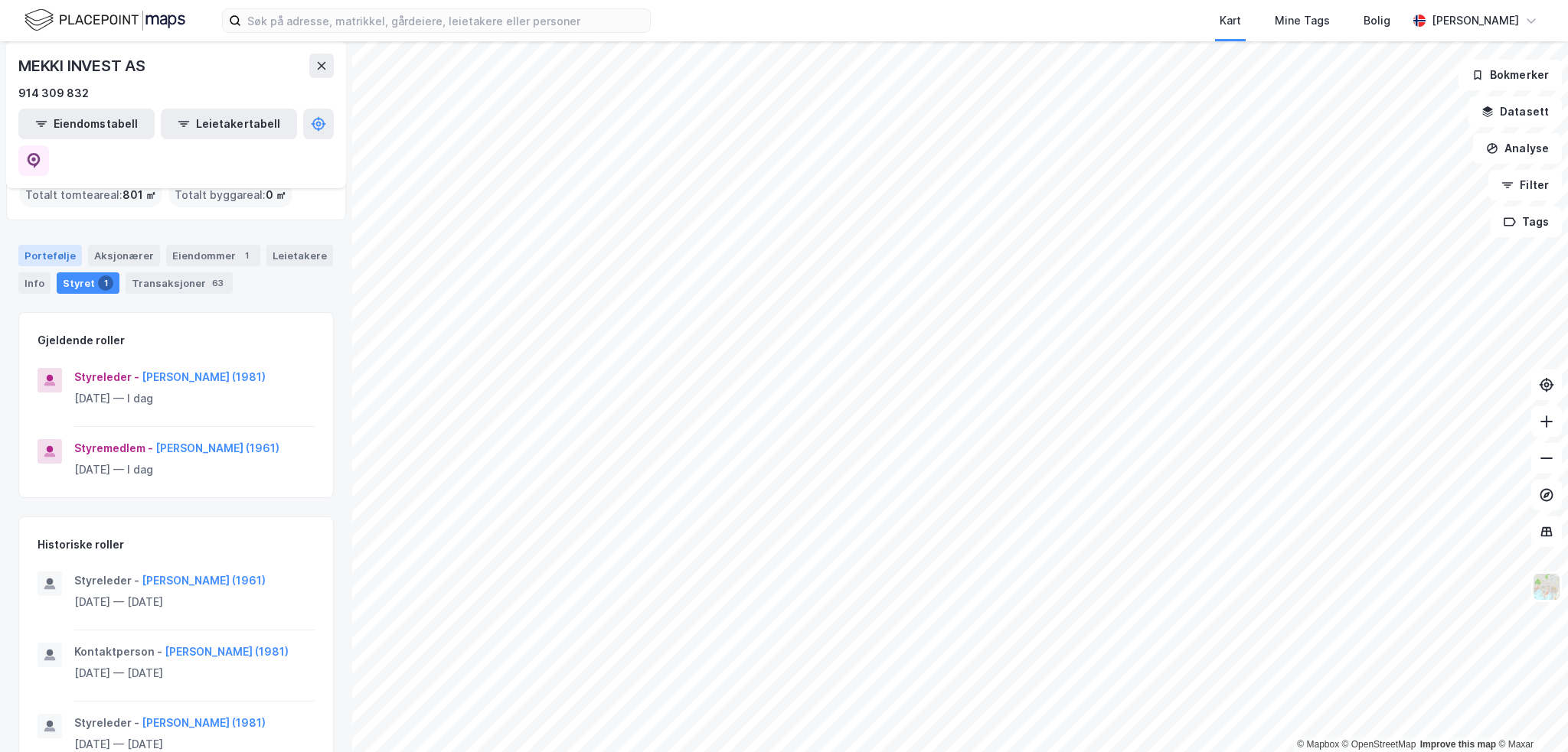
drag, startPoint x: 56, startPoint y: 247, endPoint x: 74, endPoint y: 226, distance: 27.7
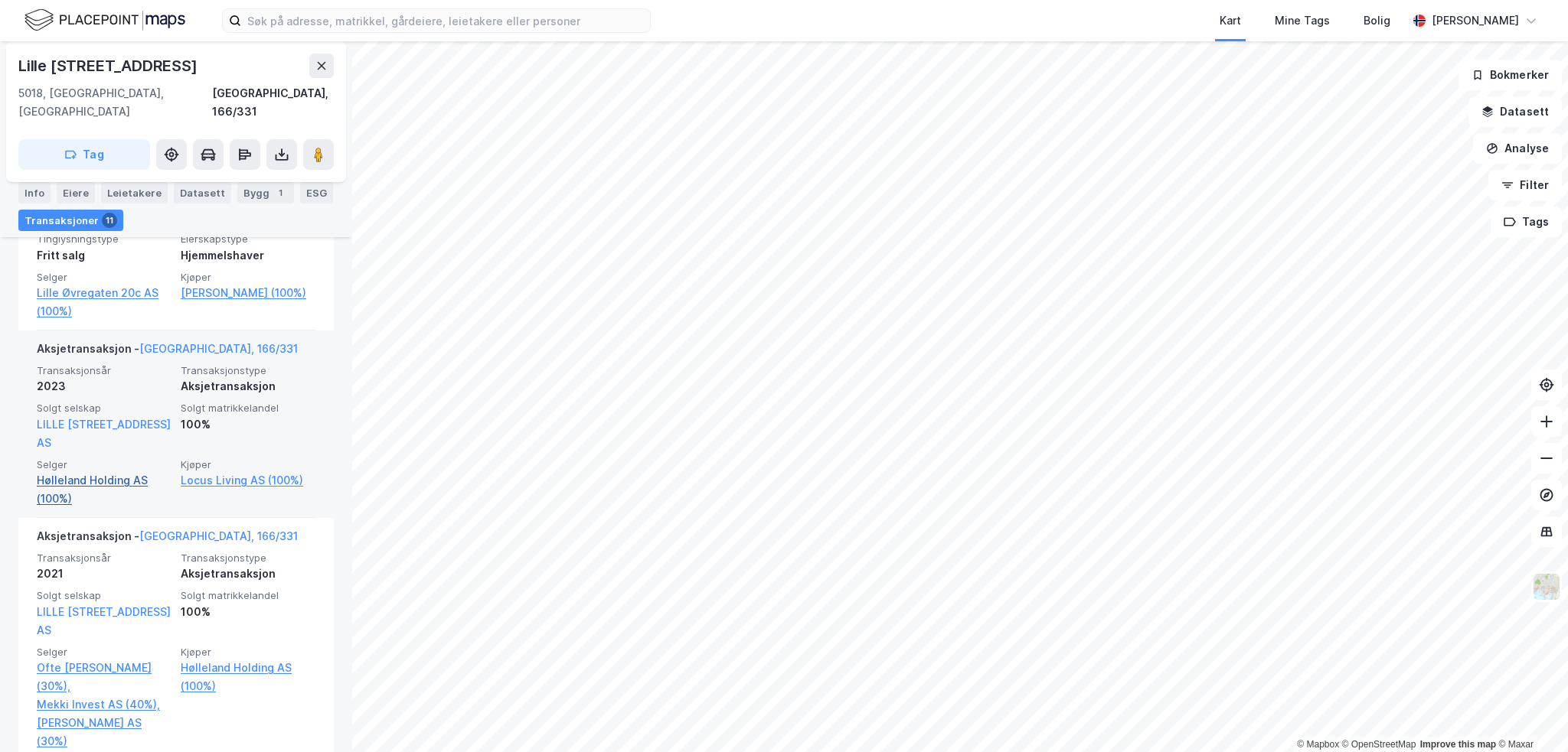
scroll to position [536, 0]
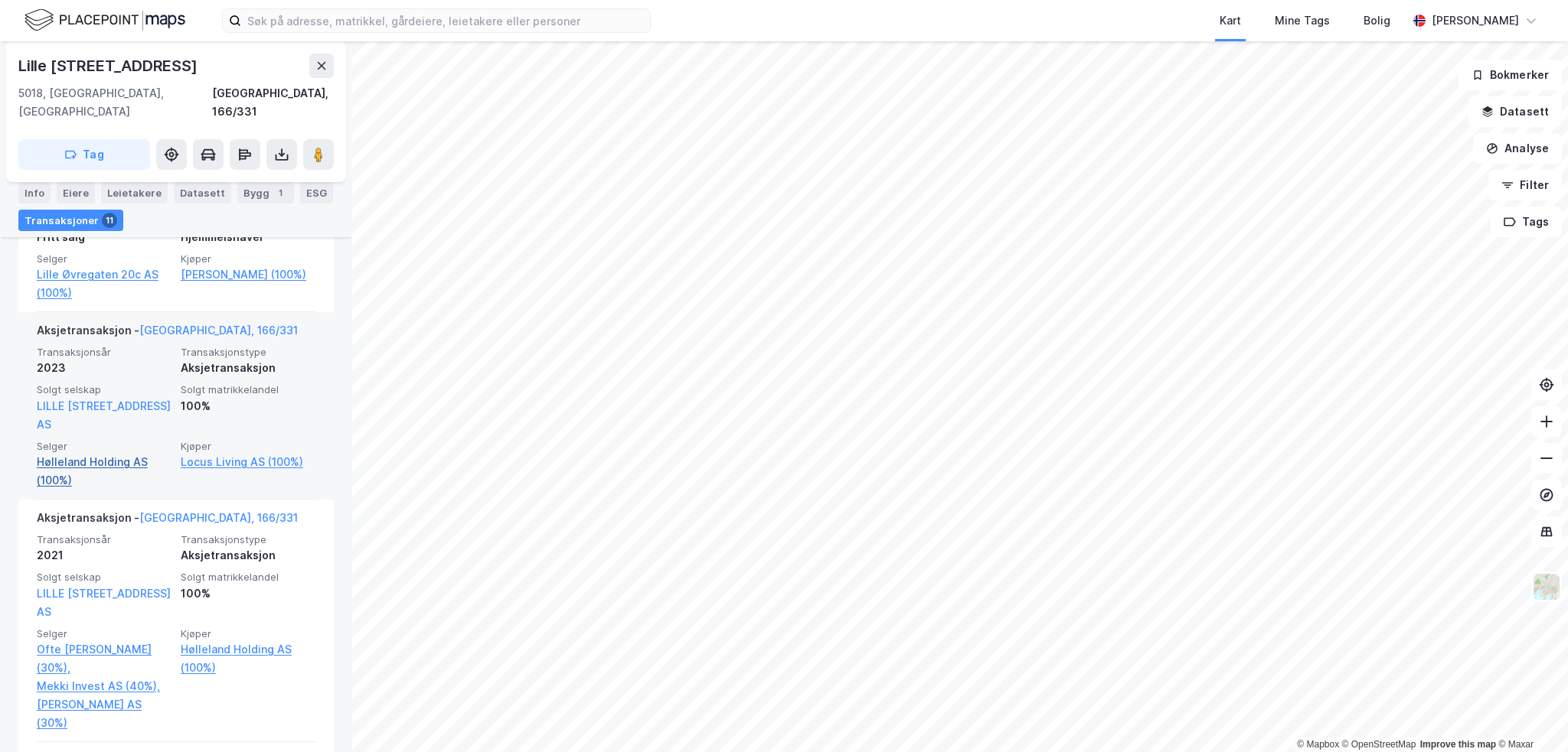
click at [94, 453] on link "Hølleland Holding AS (100%)" at bounding box center [104, 471] width 135 height 37
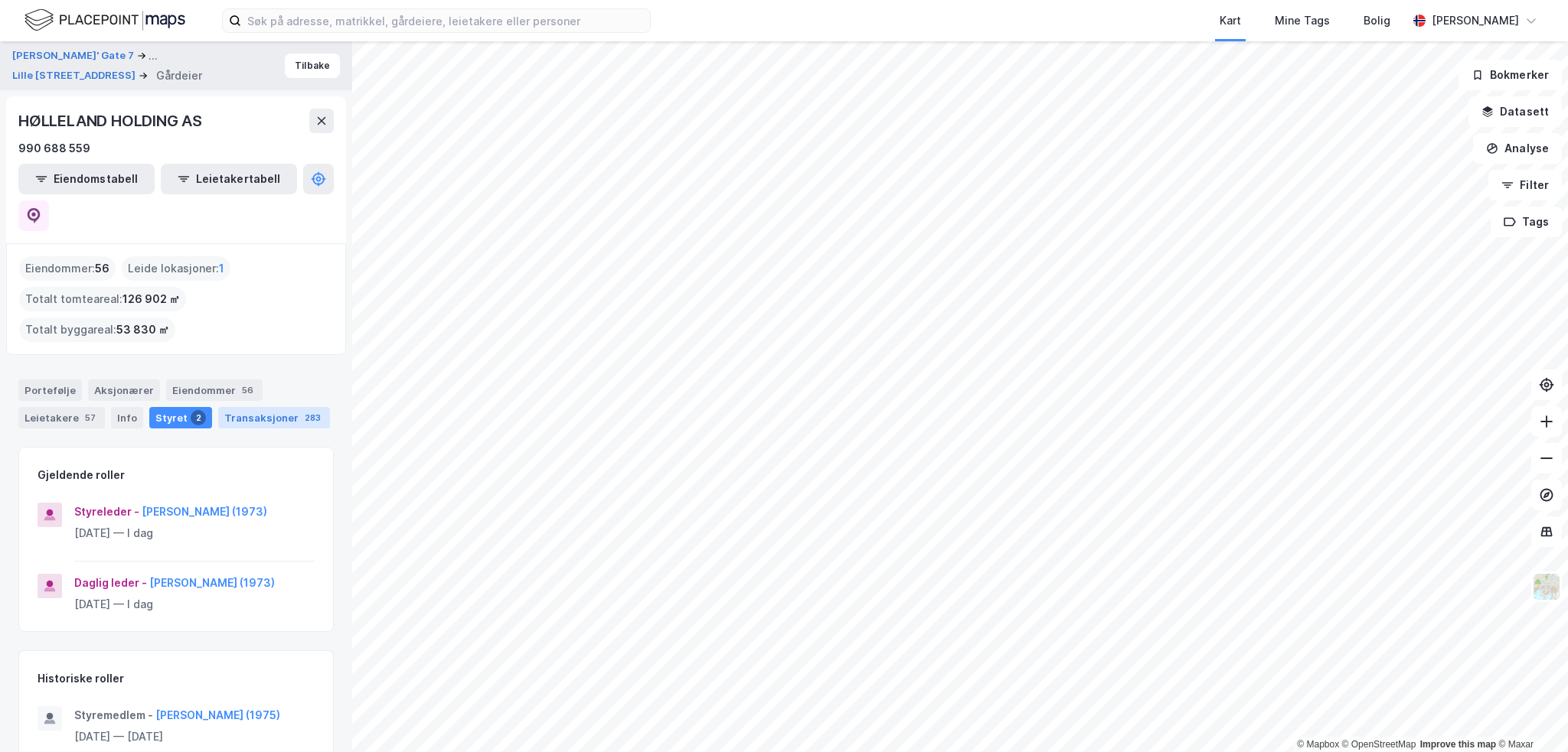
click at [245, 407] on div "Transaksjoner 283" at bounding box center [274, 417] width 112 height 21
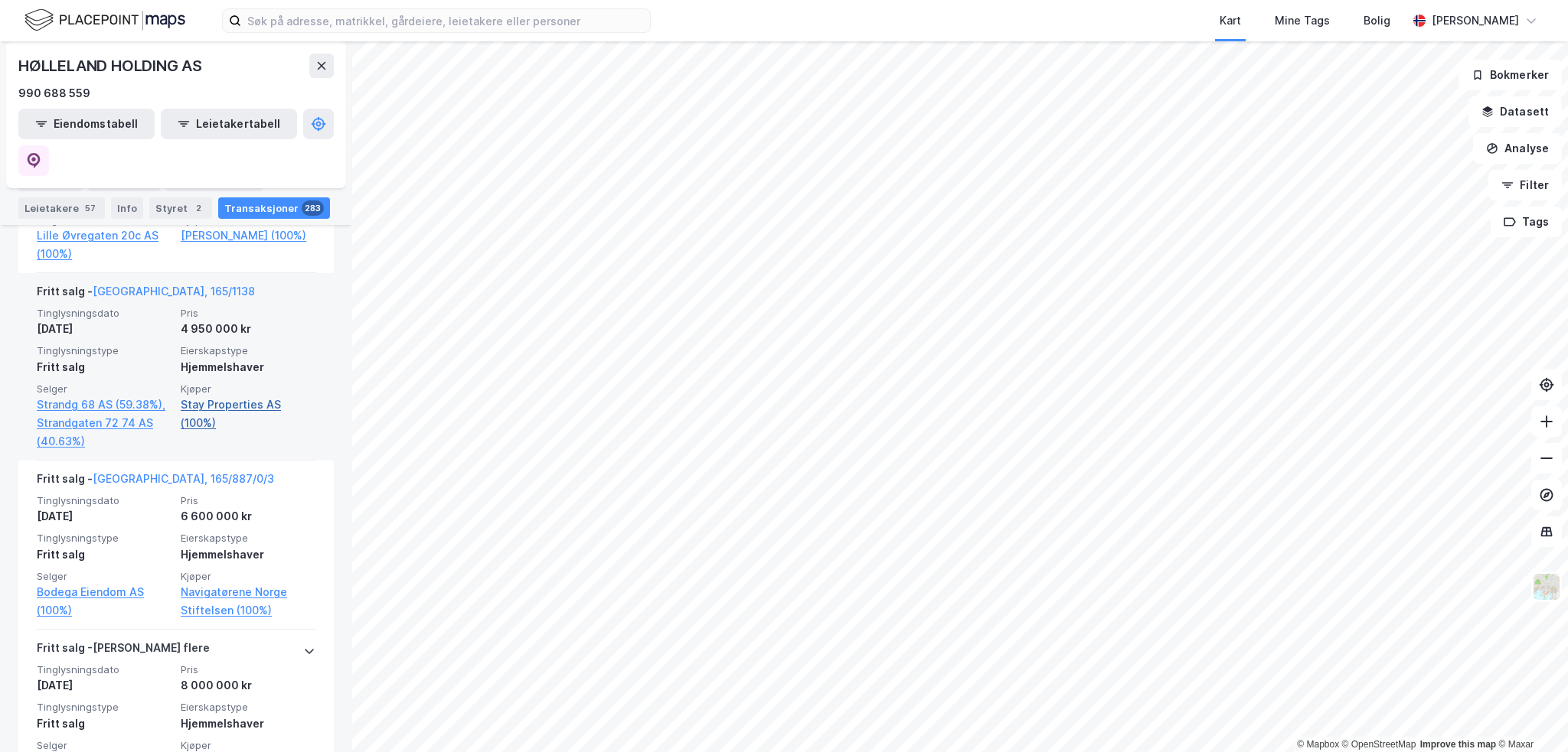
scroll to position [612, 0]
click at [212, 394] on link "Stay Properties AS (100%)" at bounding box center [248, 412] width 135 height 37
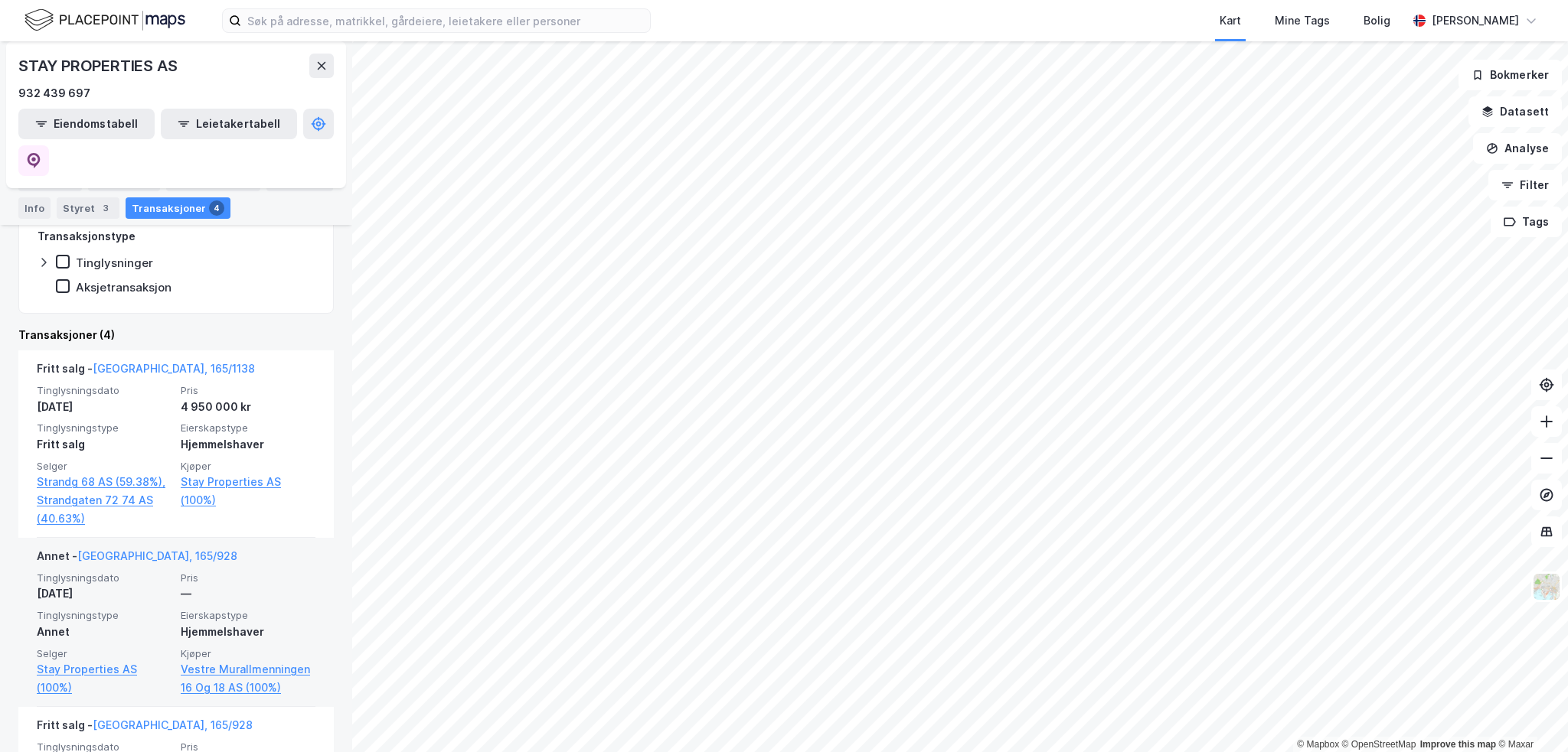
scroll to position [376, 0]
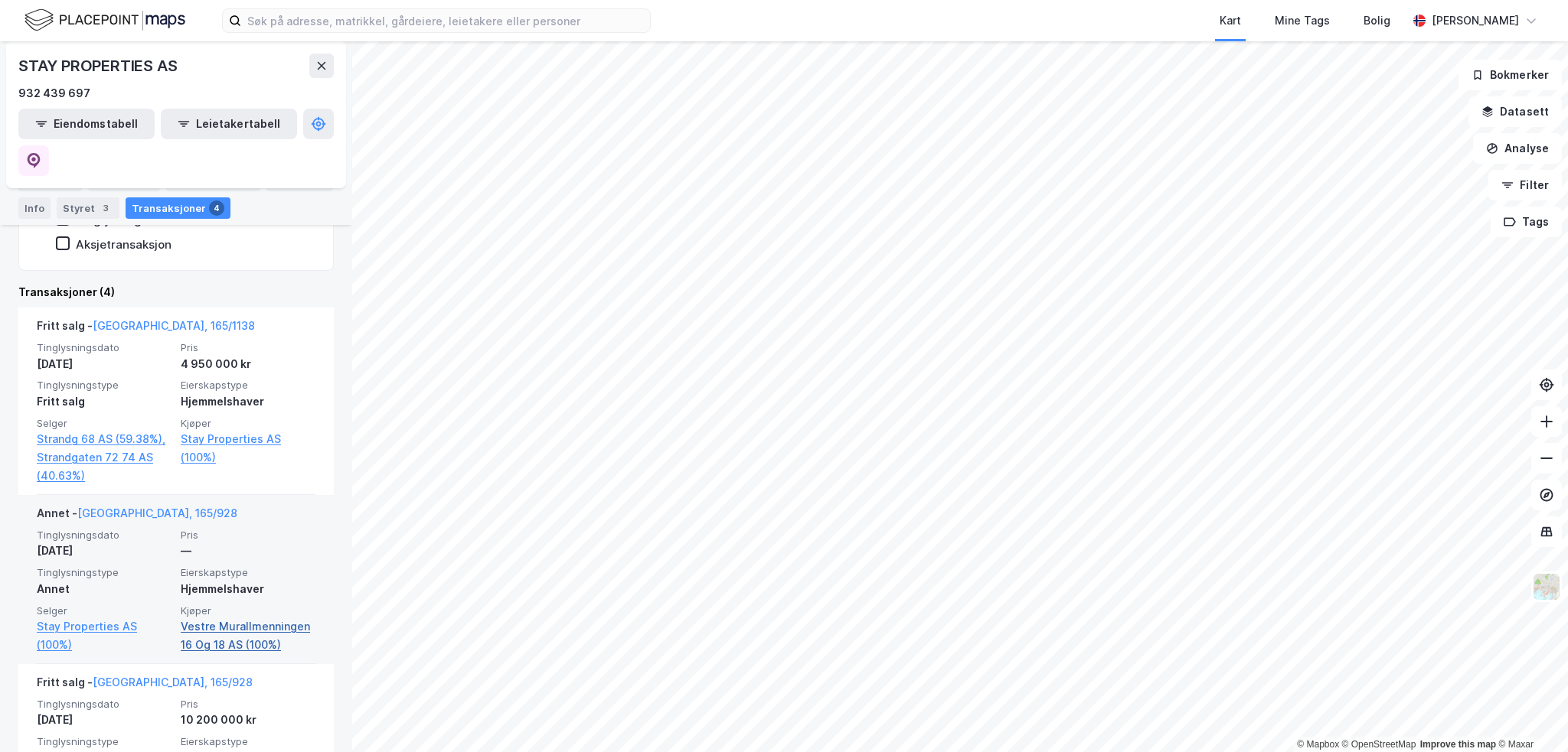
click at [227, 618] on link "Vestre Murallmenningen 16 Og 18 AS (100%)" at bounding box center [248, 636] width 135 height 37
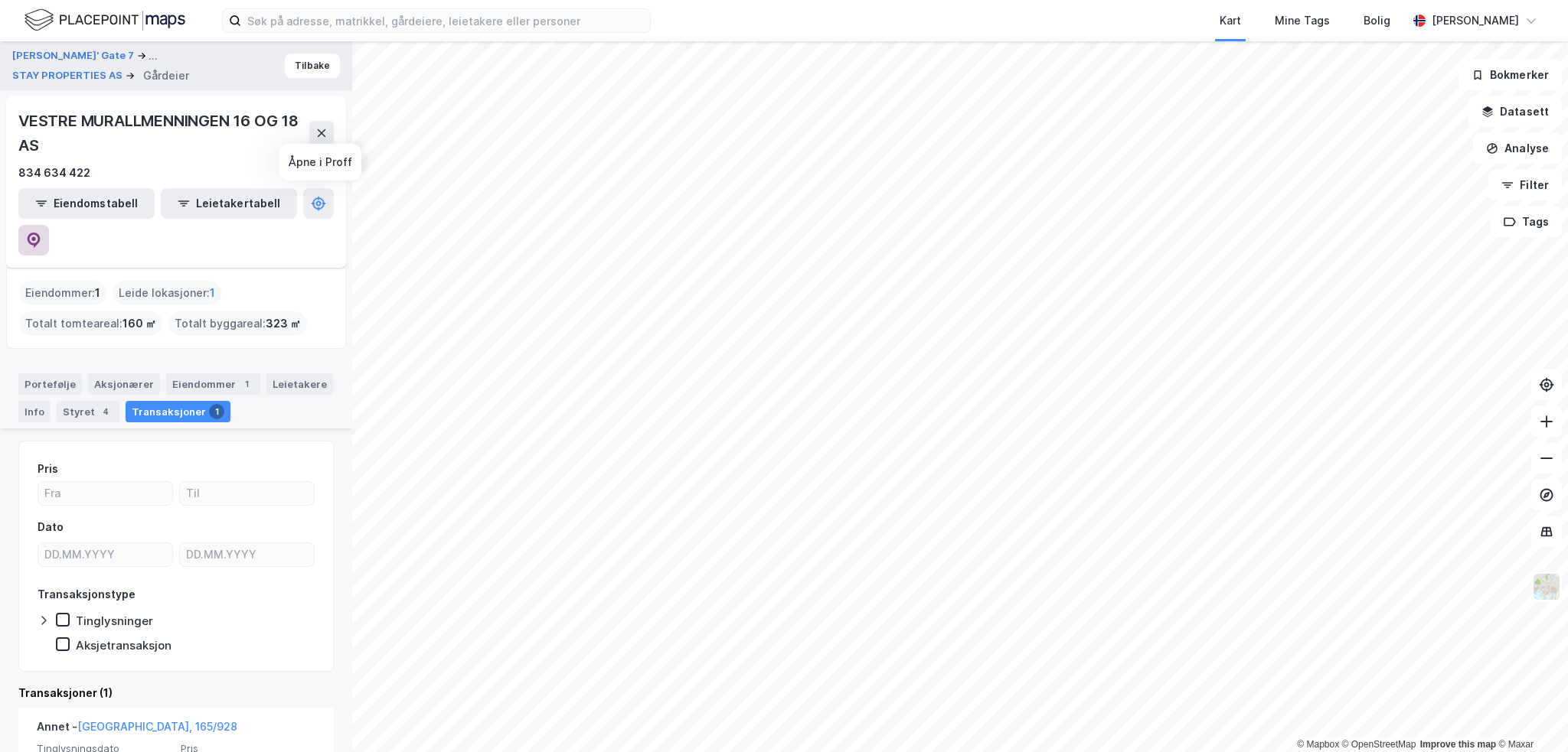
click at [41, 233] on icon at bounding box center [33, 240] width 15 height 15
